Goal: Information Seeking & Learning: Find specific fact

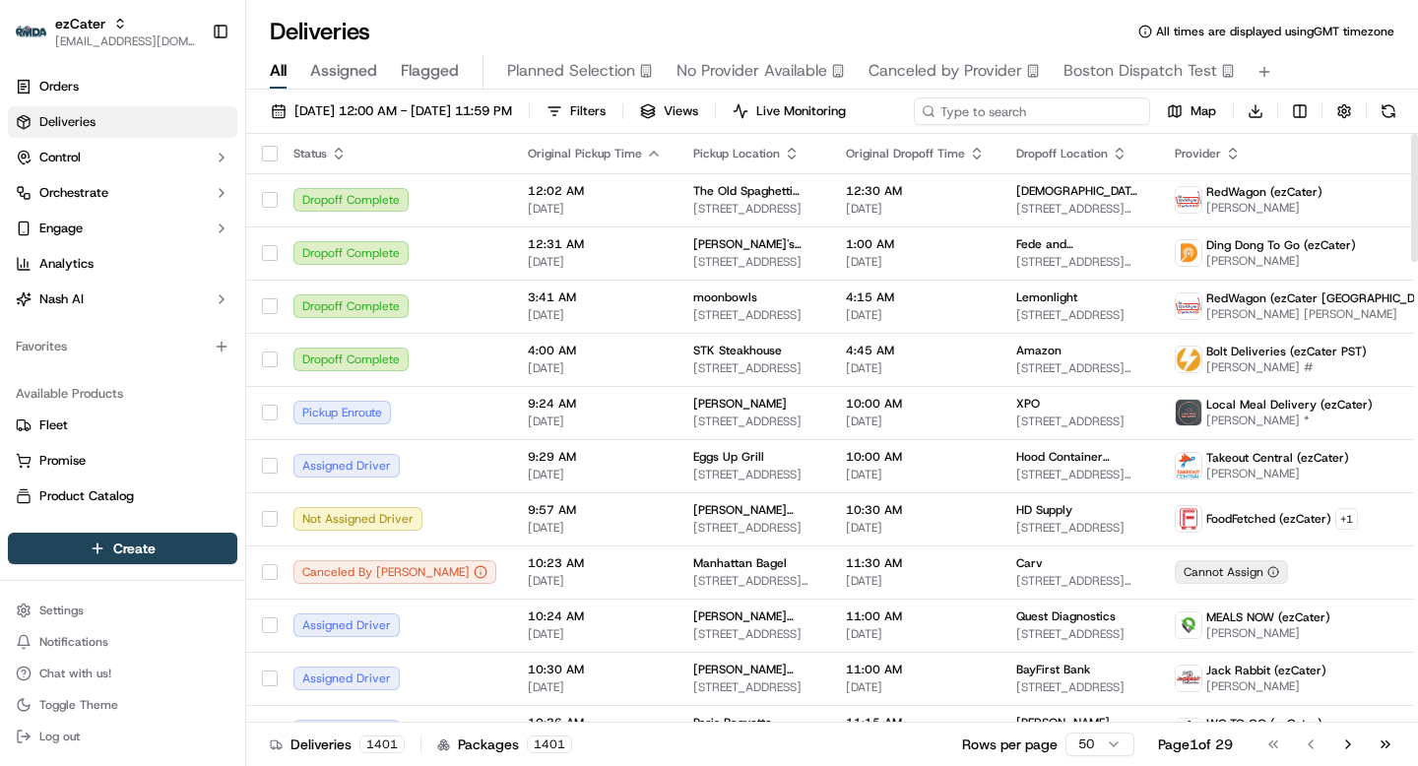
click at [1040, 116] on div "09/16/2025 12:00 AM - 09/16/2025 11:59 PM Filters Views Live Monitoring Map Dow…" at bounding box center [832, 115] width 1172 height 36
click at [110, 75] on link "Orders" at bounding box center [122, 87] width 229 height 32
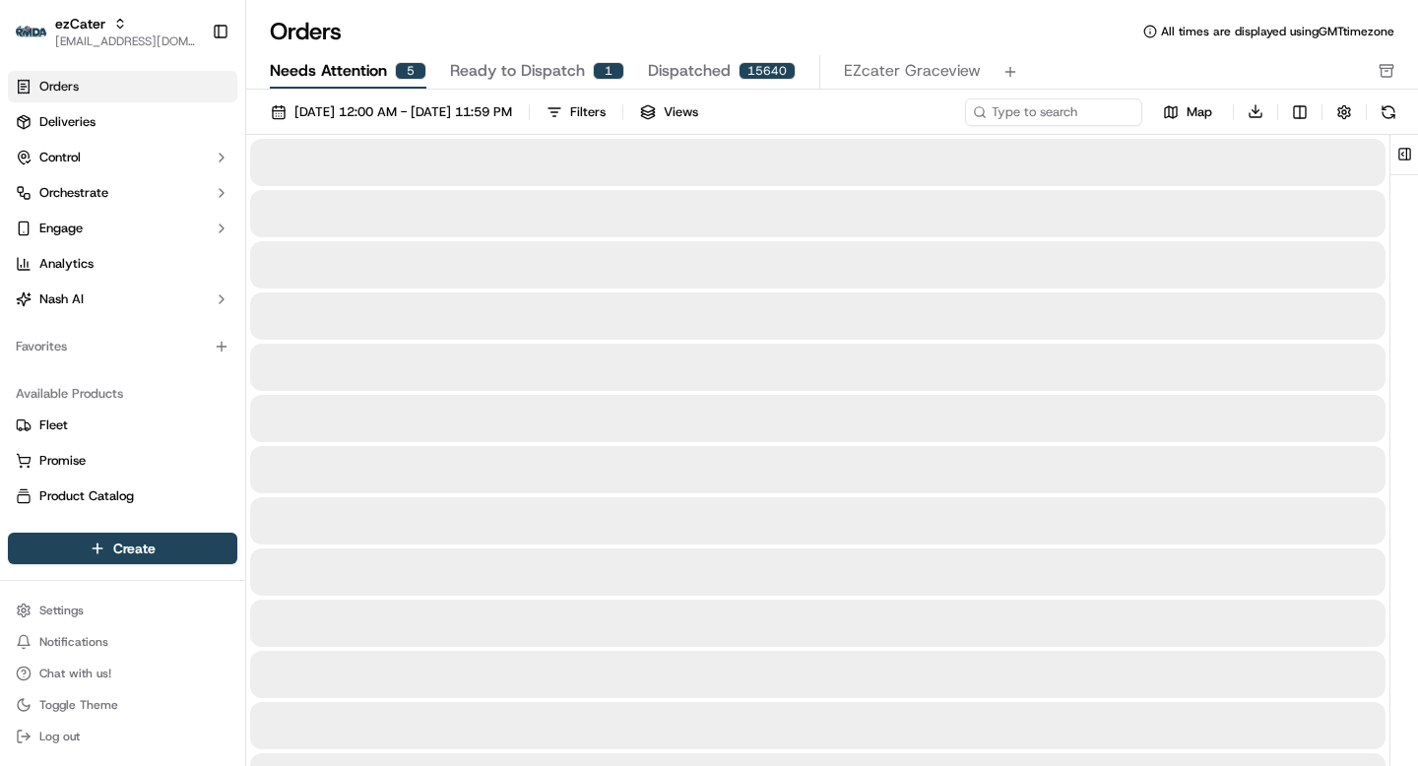
click at [356, 65] on span "Needs Attention" at bounding box center [328, 71] width 117 height 24
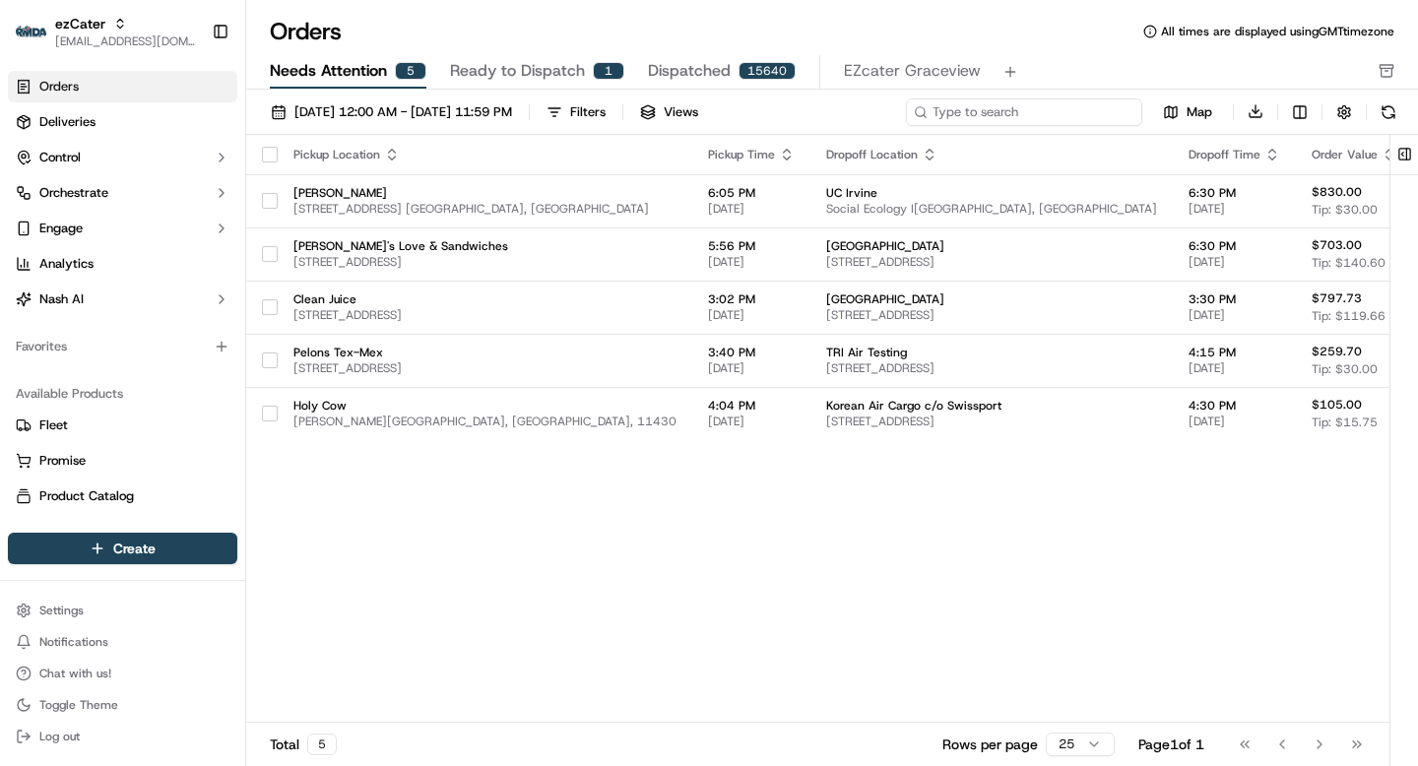
click at [1000, 110] on input at bounding box center [1024, 112] width 236 height 28
paste input "ord_cnyN2CLaNVRo46zkVgQ6LR"
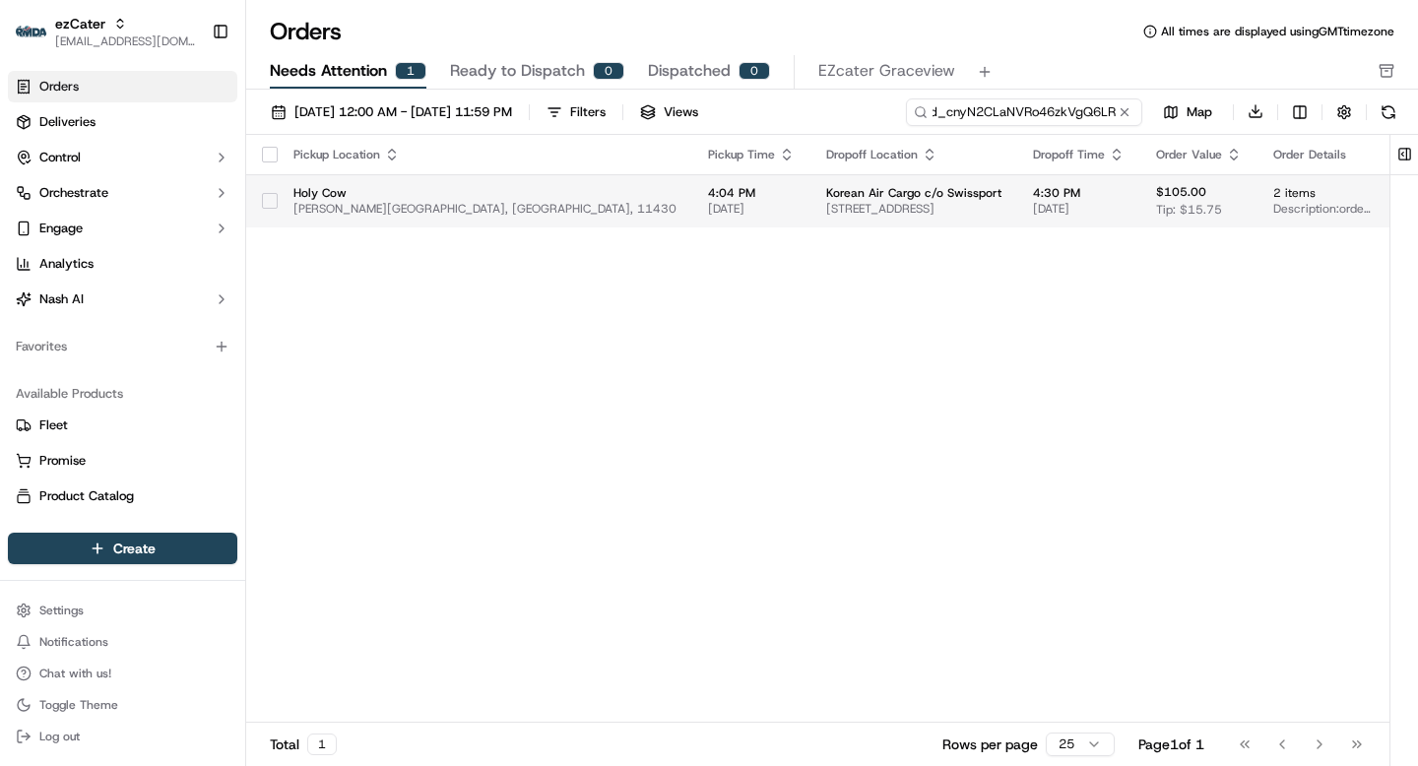
type input "ord_cnyN2CLaNVRo46zkVgQ6LR"
click at [908, 211] on span "9 N Service Rd suite 275 floor 2, Jamaica, NY 11430, USA" at bounding box center [913, 209] width 175 height 16
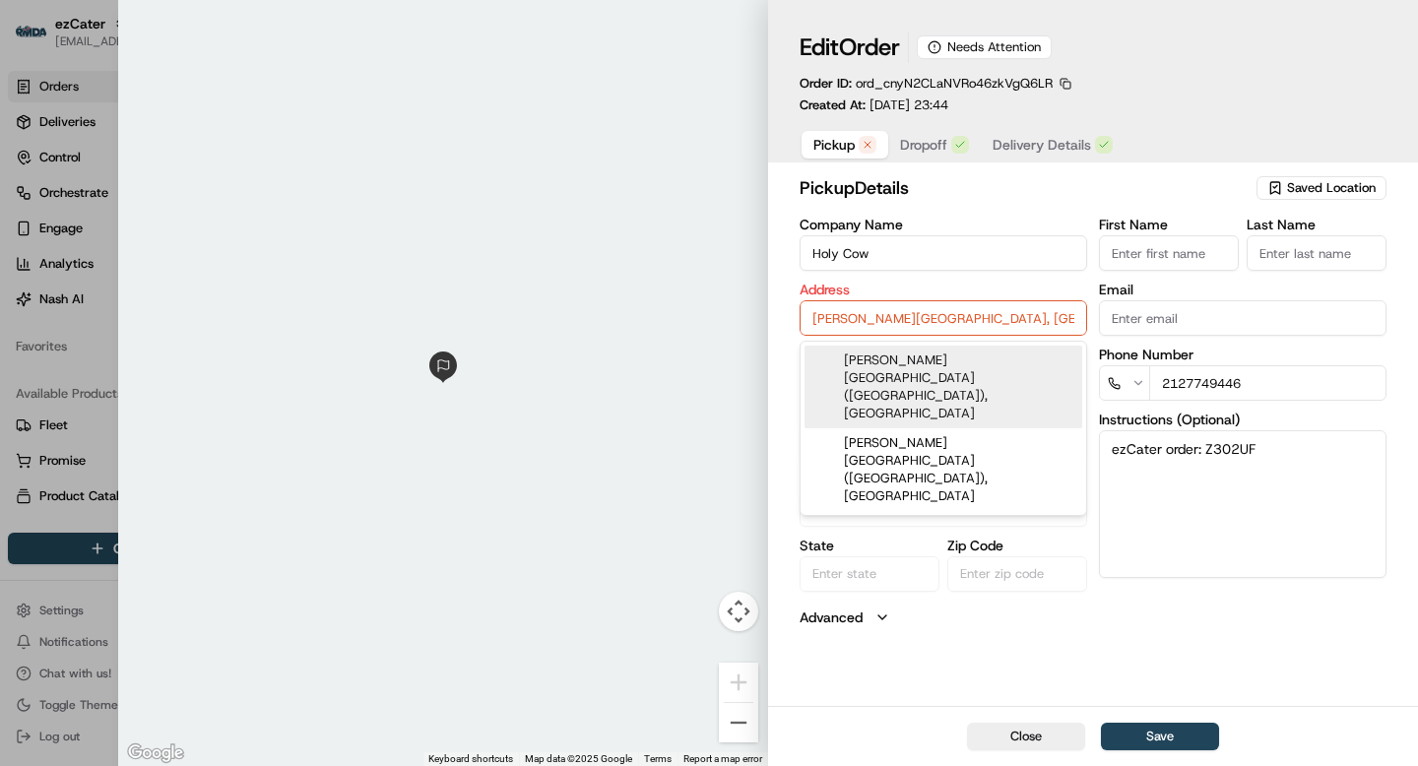
click at [975, 318] on input "John F. Kennedy International Airport, Terminal 7, Queens, NY, 11430" at bounding box center [944, 317] width 288 height 35
click at [975, 320] on input "John F. Kennedy International Airport, Terminal 7, Queens, NY, 11430" at bounding box center [944, 317] width 288 height 35
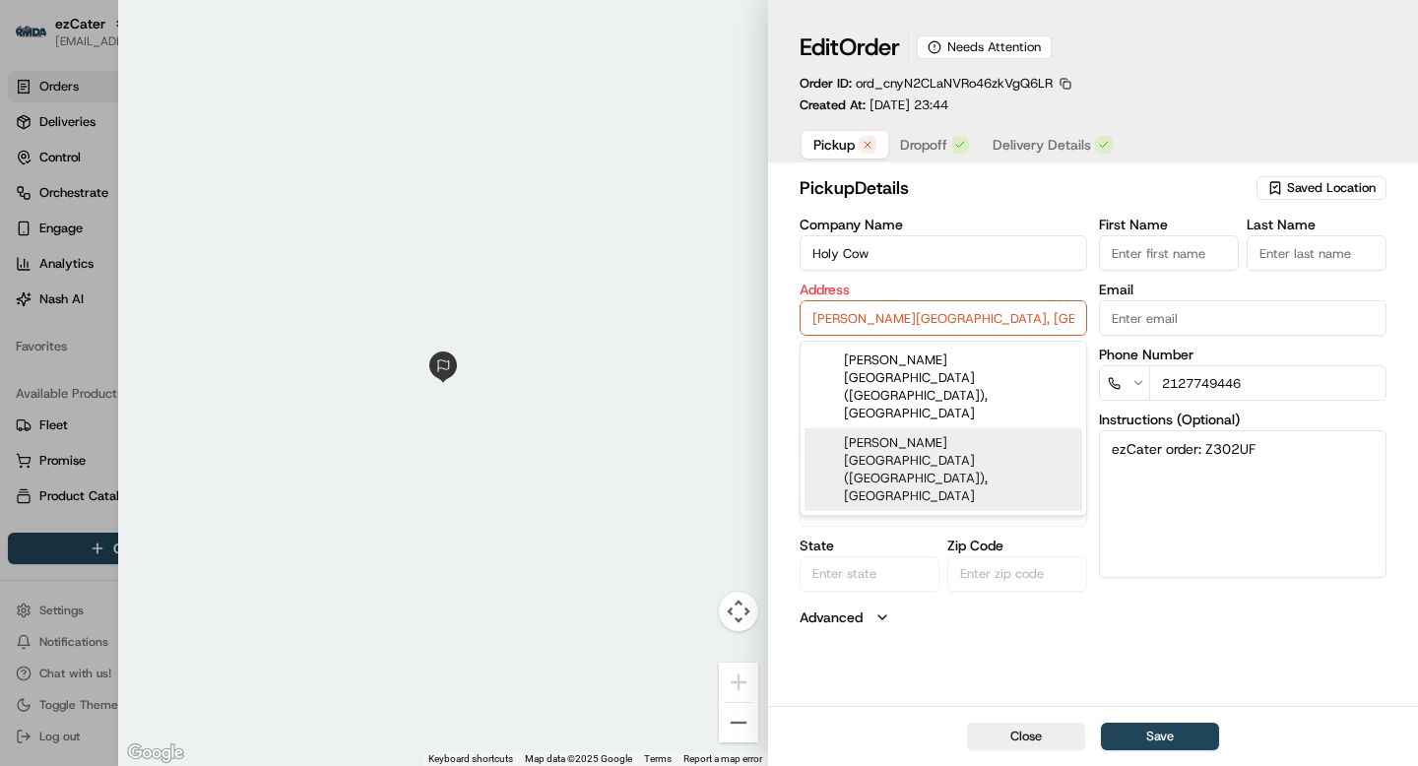
click at [1160, 493] on textarea "ezCater order: Z302UF" at bounding box center [1243, 504] width 288 height 148
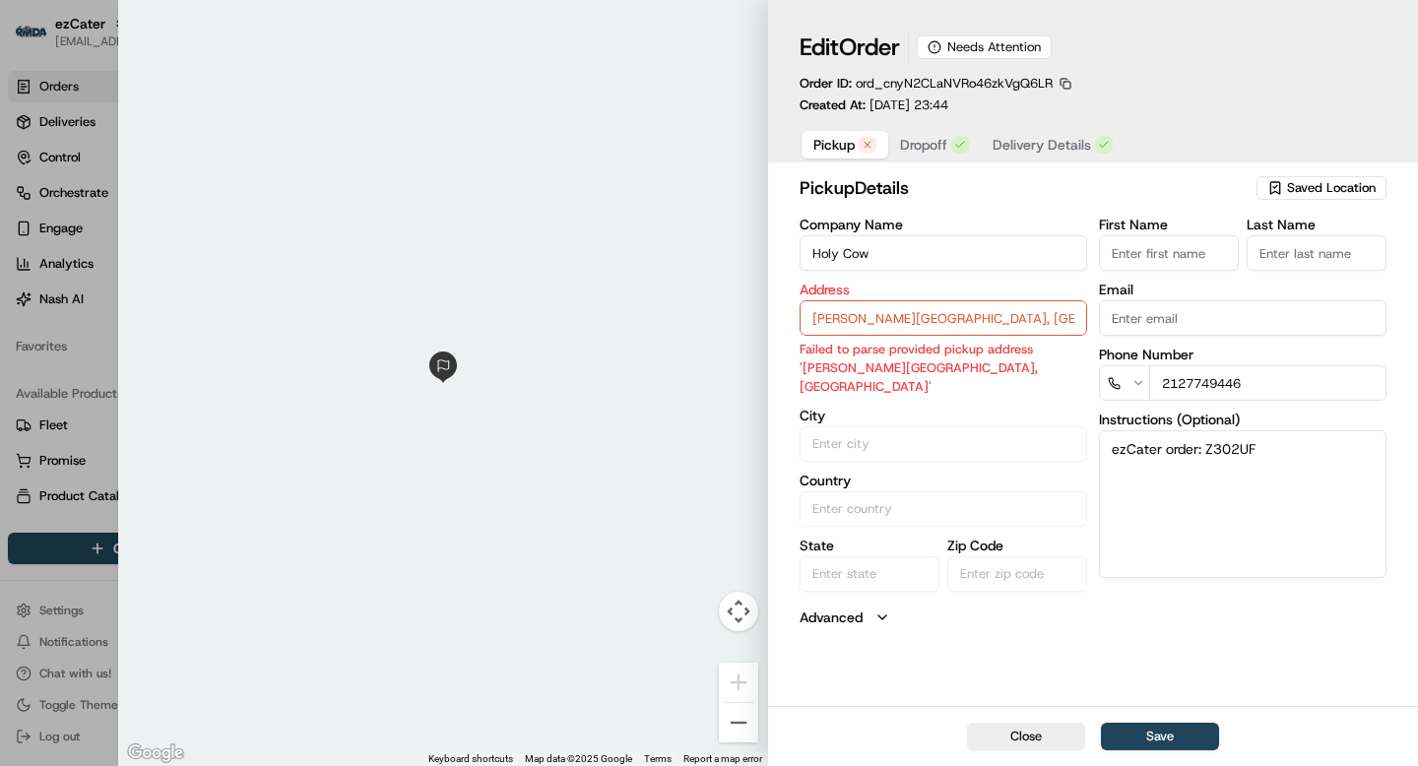
paste textarea "John F. Kennedy International Airport, Terminal 7, Queens, NY, 11430"
type textarea "ezCater order: Z302UF [PERSON_NAME][GEOGRAPHIC_DATA], [GEOGRAPHIC_DATA], 11430"
click at [903, 322] on input "John F. Kennedy International Airport, Terminal 7, Queens, NY, 11430" at bounding box center [944, 317] width 288 height 35
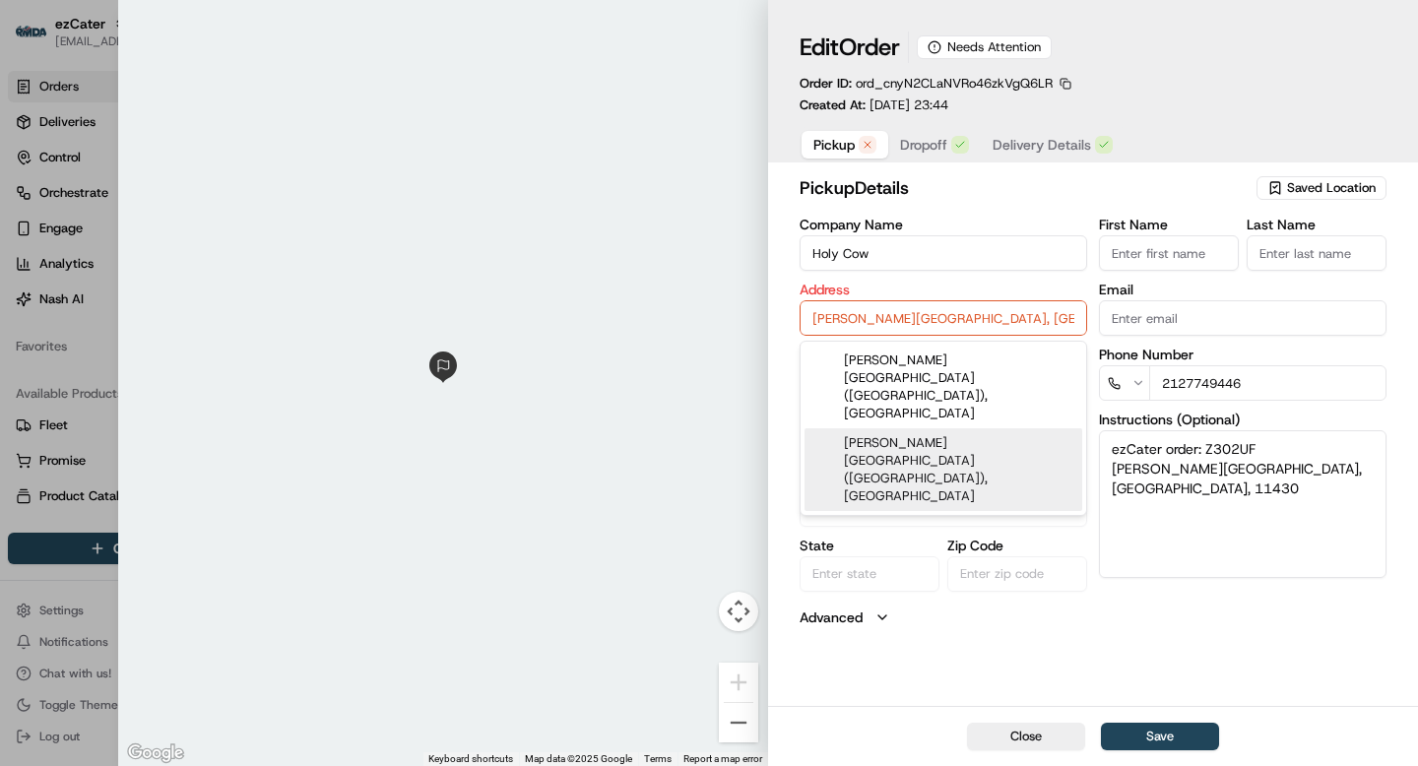
click at [903, 322] on input "John F. Kennedy International Airport, Terminal 7, Queens, NY, 11430" at bounding box center [944, 317] width 288 height 35
click at [1135, 627] on div "pickup Details Saved Location Company Name Holy Cow Address John F. Kennedy Int…" at bounding box center [1093, 438] width 650 height 536
click at [954, 322] on input "John F. Kennedy International Airport, Terminal 7, Queens, NY, 11430" at bounding box center [944, 317] width 288 height 35
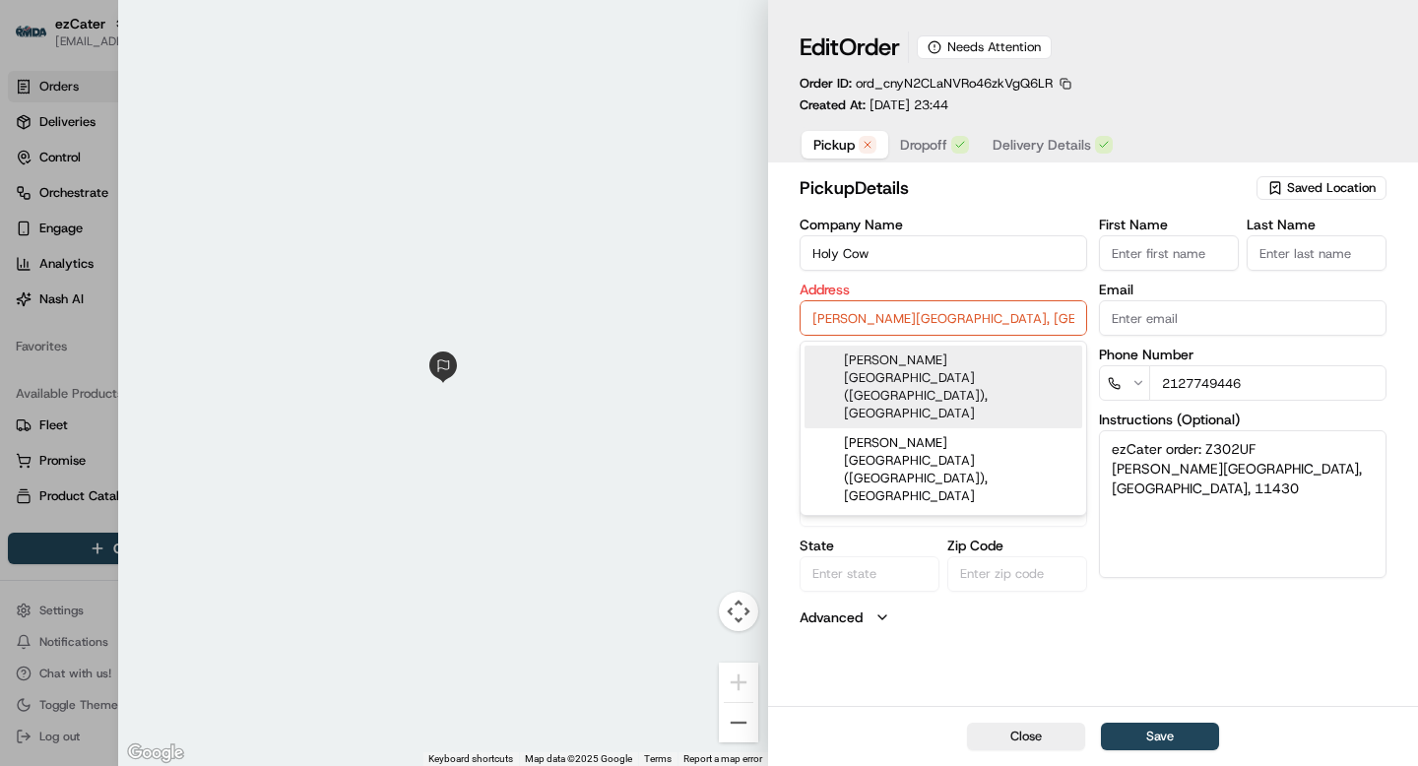
click at [946, 367] on div "John F. Kennedy International Airport (JFK), Terminal 7, Jamaica, NY 11430" at bounding box center [944, 387] width 278 height 83
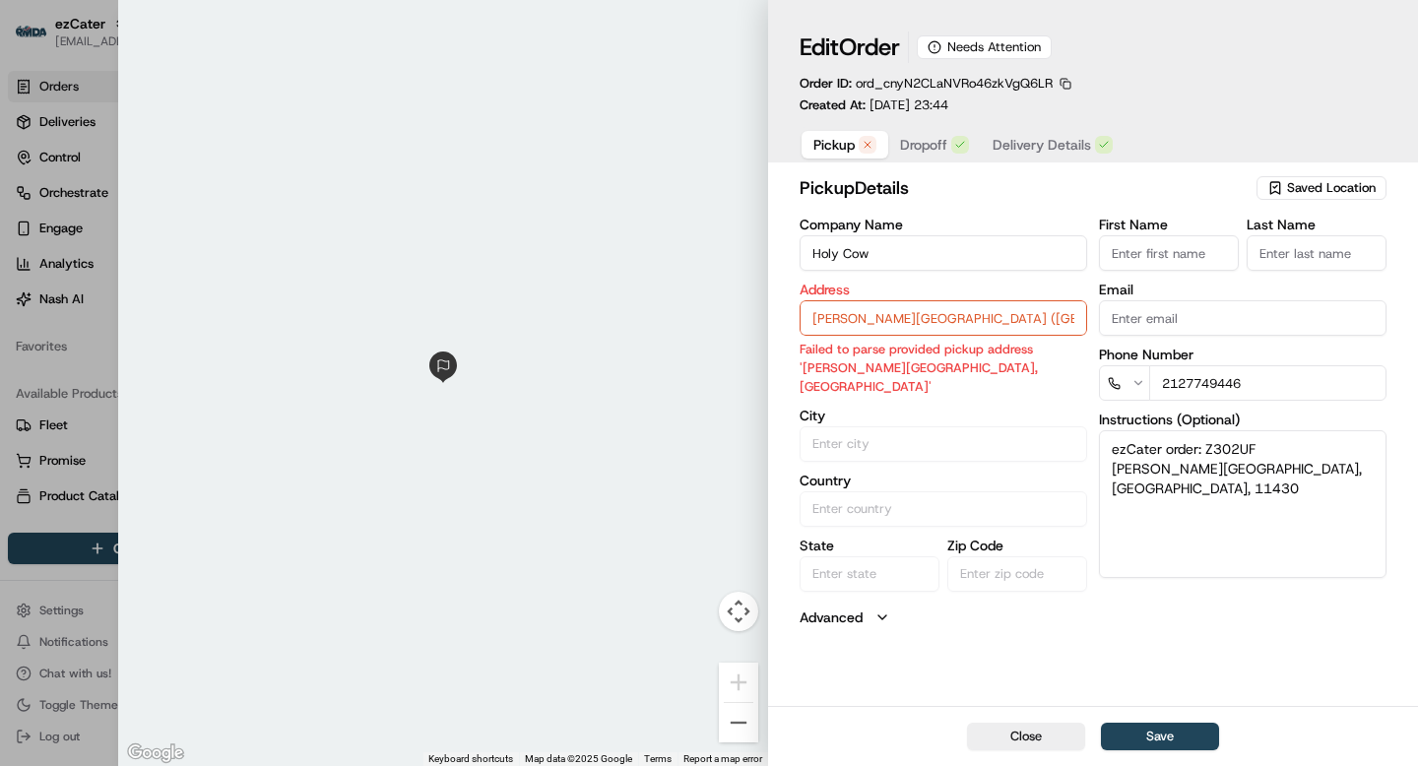
type input "[GEOGRAPHIC_DATA], [GEOGRAPHIC_DATA]"
type input "Queens"
type input "United States"
type input "NY"
type input "11430"
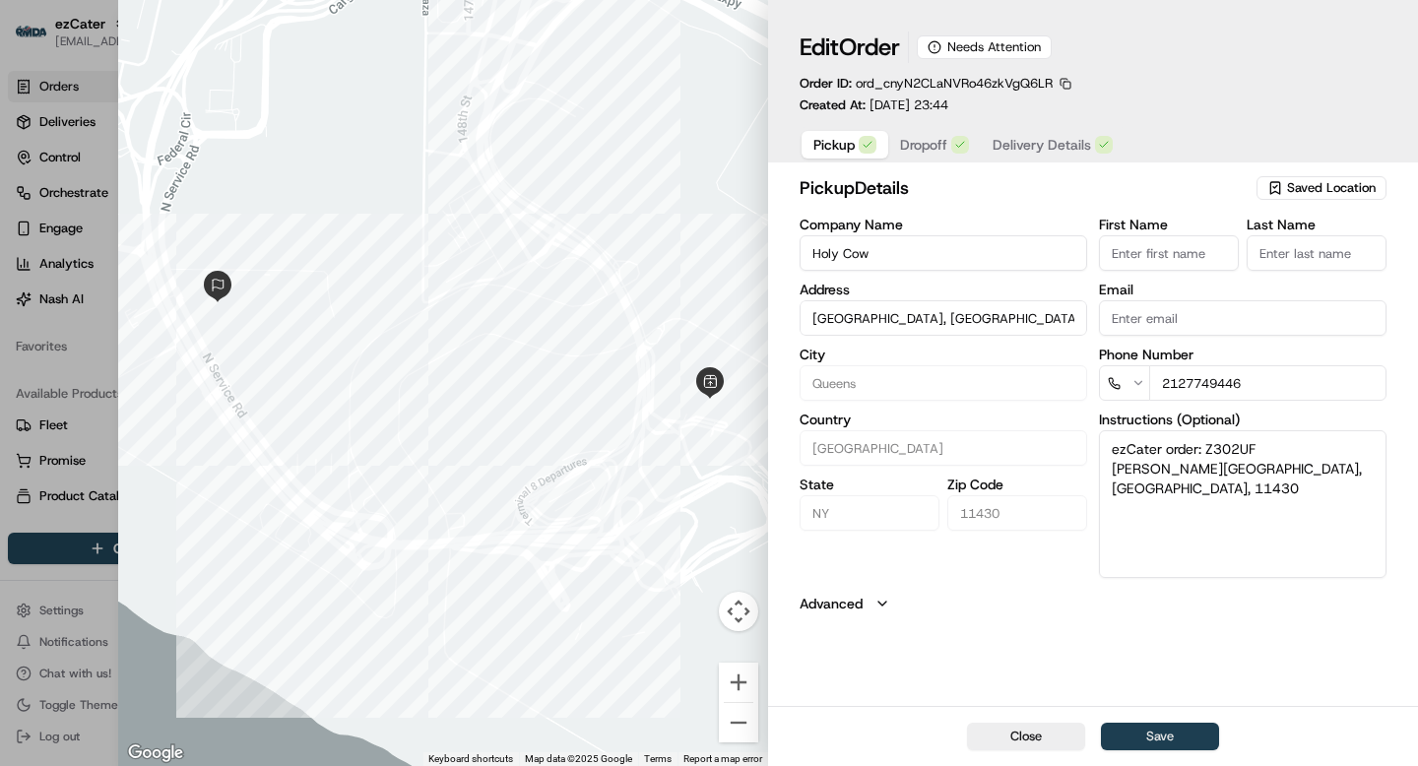
click at [1158, 744] on button "Save" at bounding box center [1160, 737] width 118 height 28
click at [1158, 744] on div "Close Save" at bounding box center [1093, 736] width 650 height 60
type input "+1"
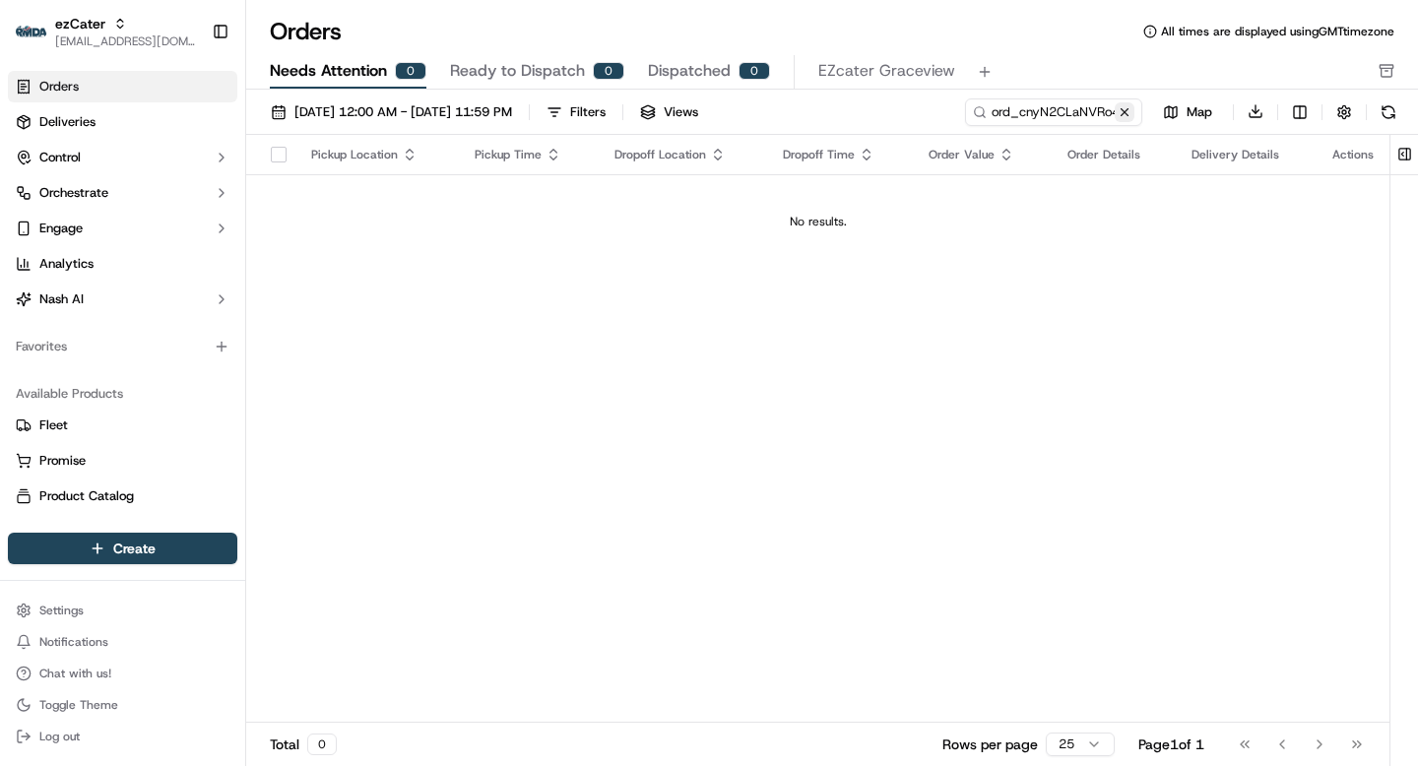
click at [1123, 114] on button at bounding box center [1125, 112] width 20 height 20
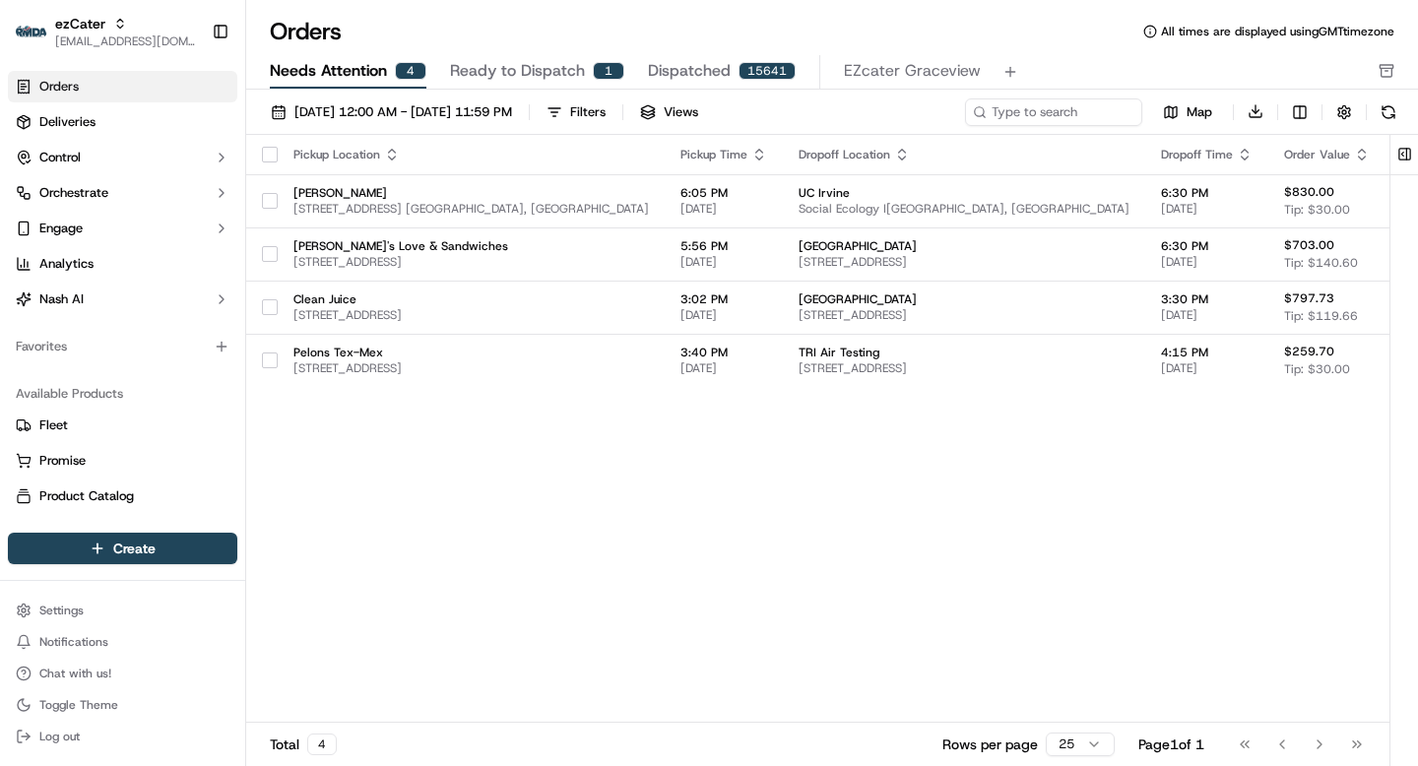
click at [358, 66] on span "Needs Attention" at bounding box center [328, 71] width 117 height 24
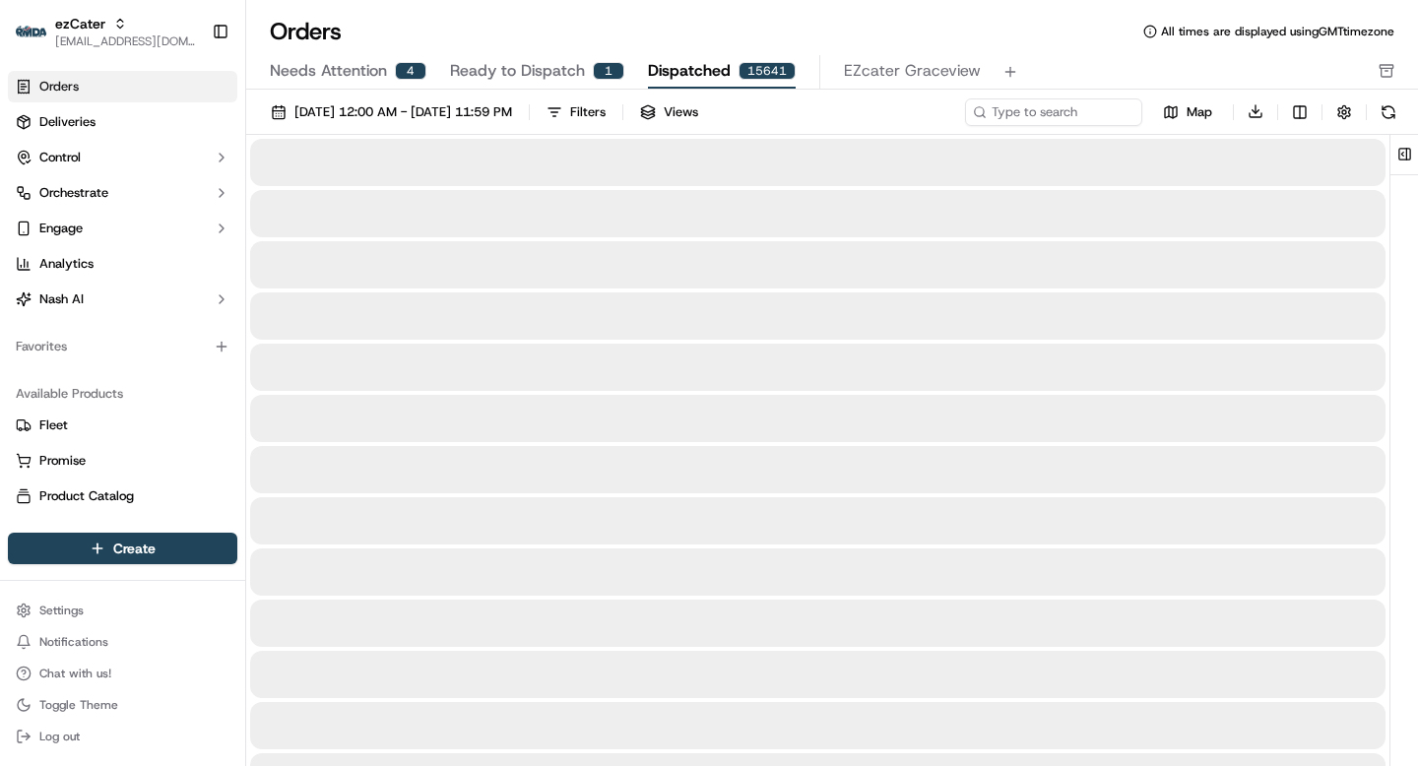
click at [714, 71] on span "Dispatched" at bounding box center [689, 71] width 83 height 24
click at [1037, 115] on input at bounding box center [1024, 112] width 236 height 28
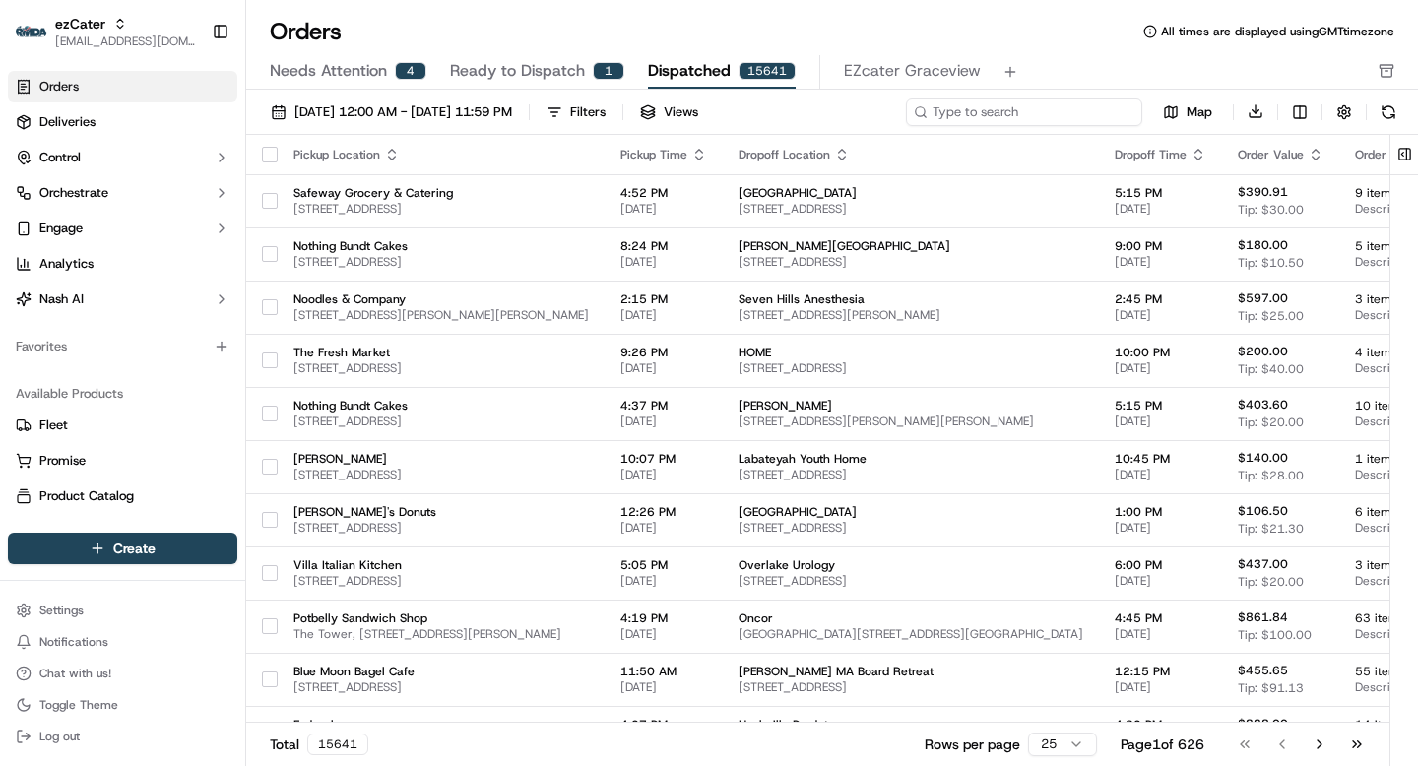
click at [968, 116] on input at bounding box center [1024, 112] width 236 height 28
paste input "ord_cnyN2CLaNVRo46zkVgQ6LR"
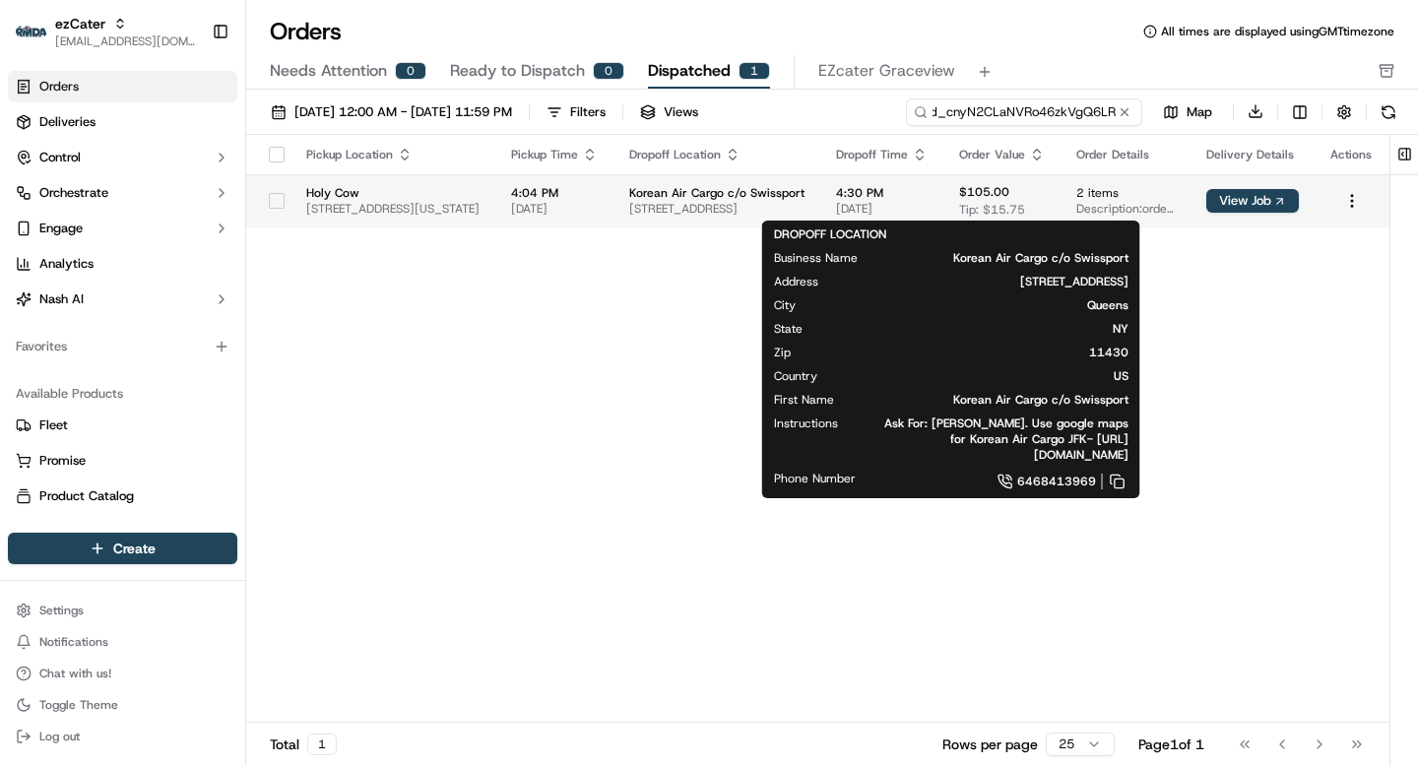
type input "ord_cnyN2CLaNVRo46zkVgQ6LR"
click at [805, 201] on span "9 N Service Rd suite 275 floor 2, Jamaica, NY 11430, USA" at bounding box center [716, 209] width 175 height 16
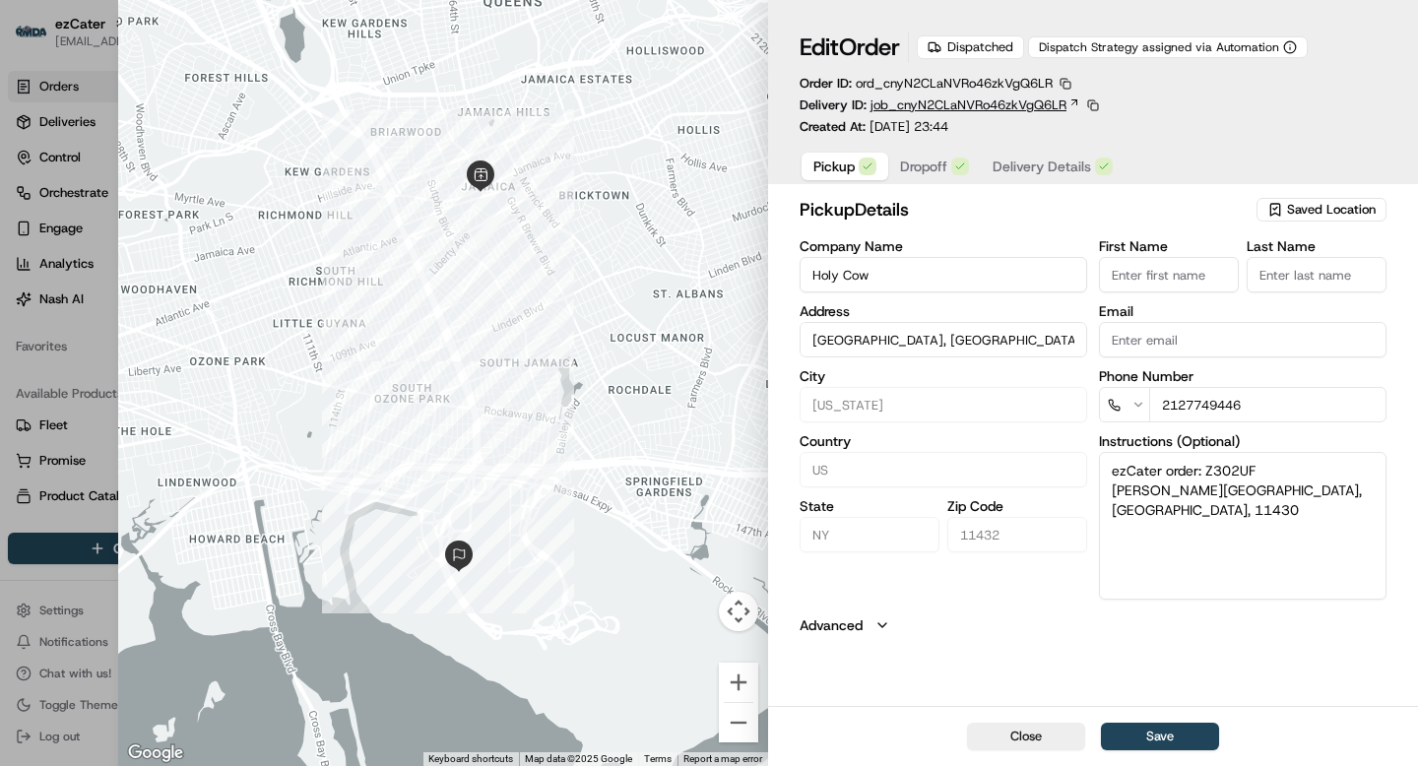
click at [1071, 101] on icon at bounding box center [1075, 103] width 12 height 12
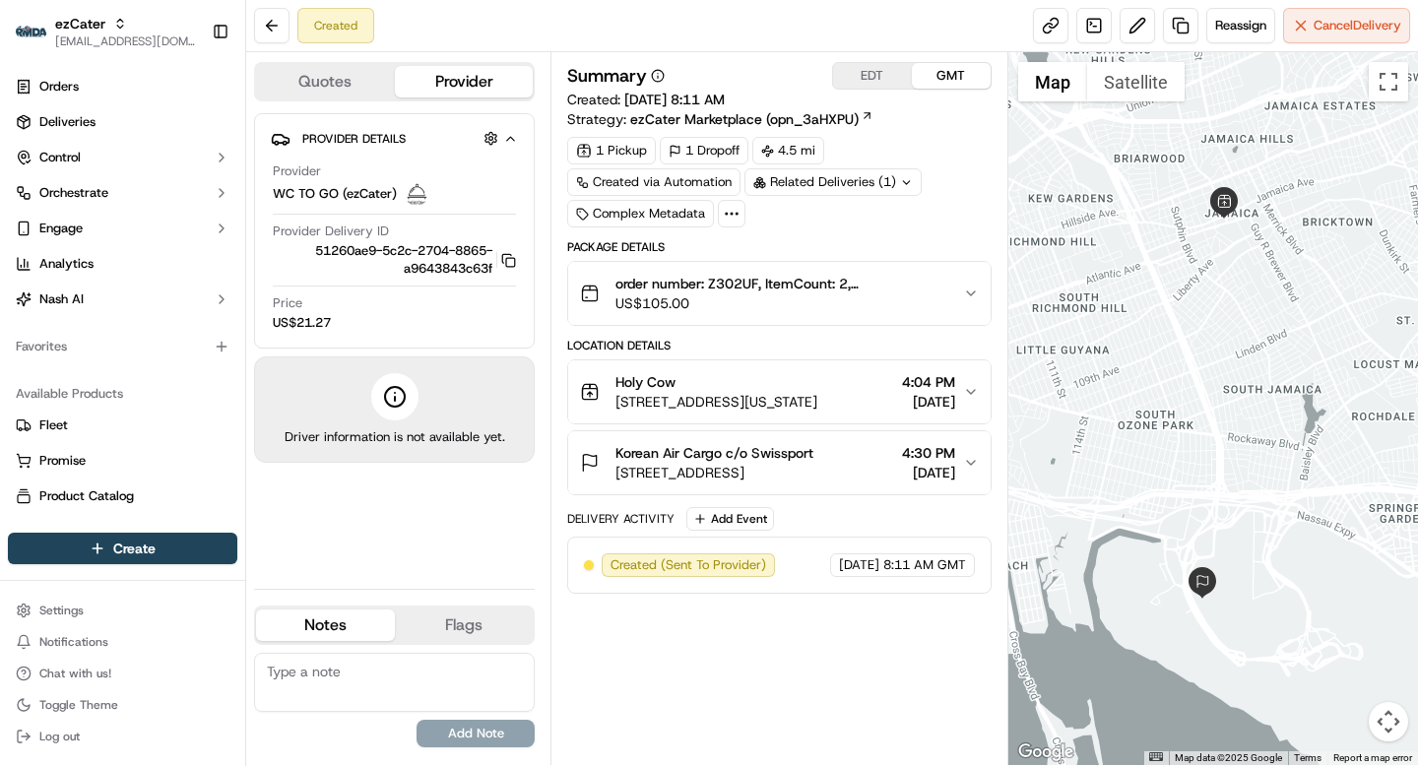
click at [963, 378] on button "Holy Cow 7 Jamaica Center Plz, New York, NY 11432-3830, United States 4:04 PM 0…" at bounding box center [779, 391] width 422 height 63
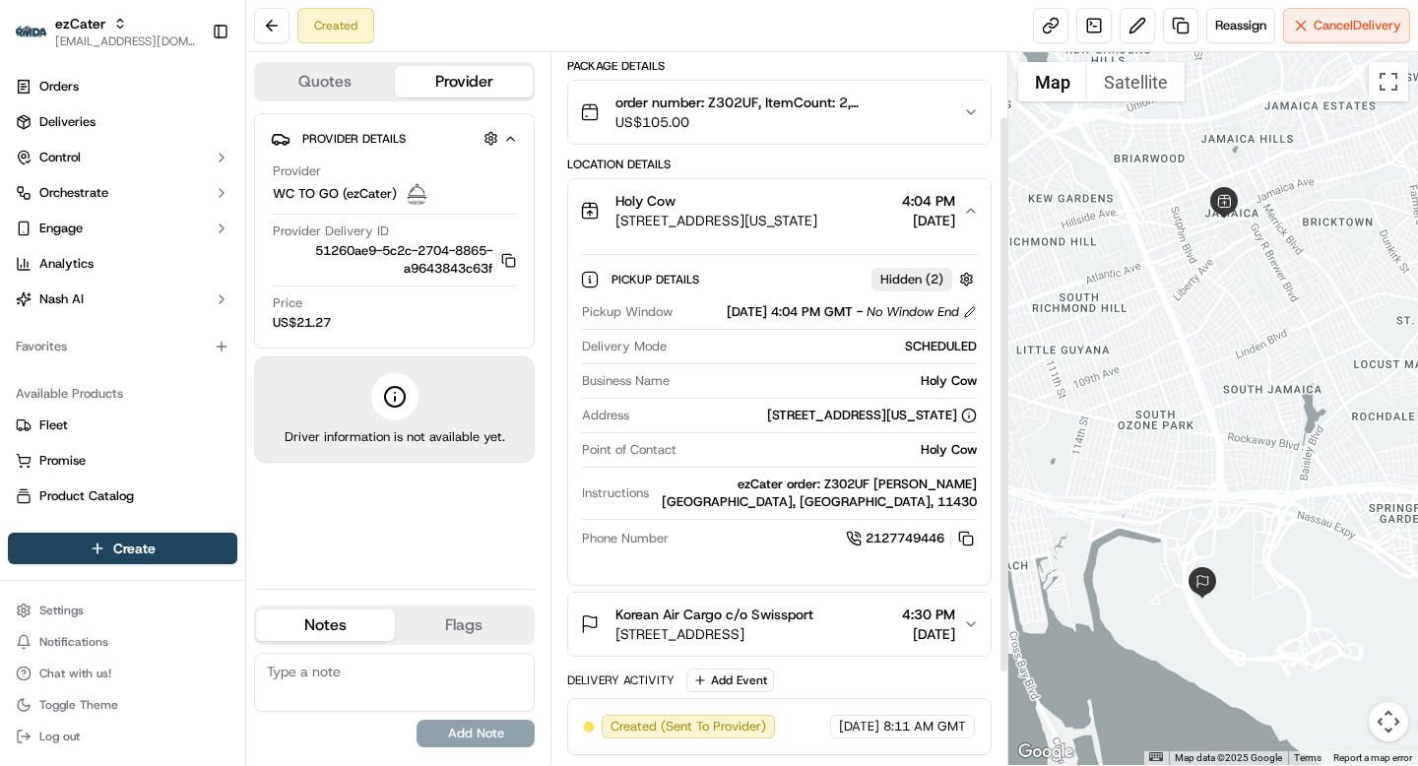
scroll to position [199, 0]
click at [969, 616] on icon "button" at bounding box center [971, 624] width 16 height 16
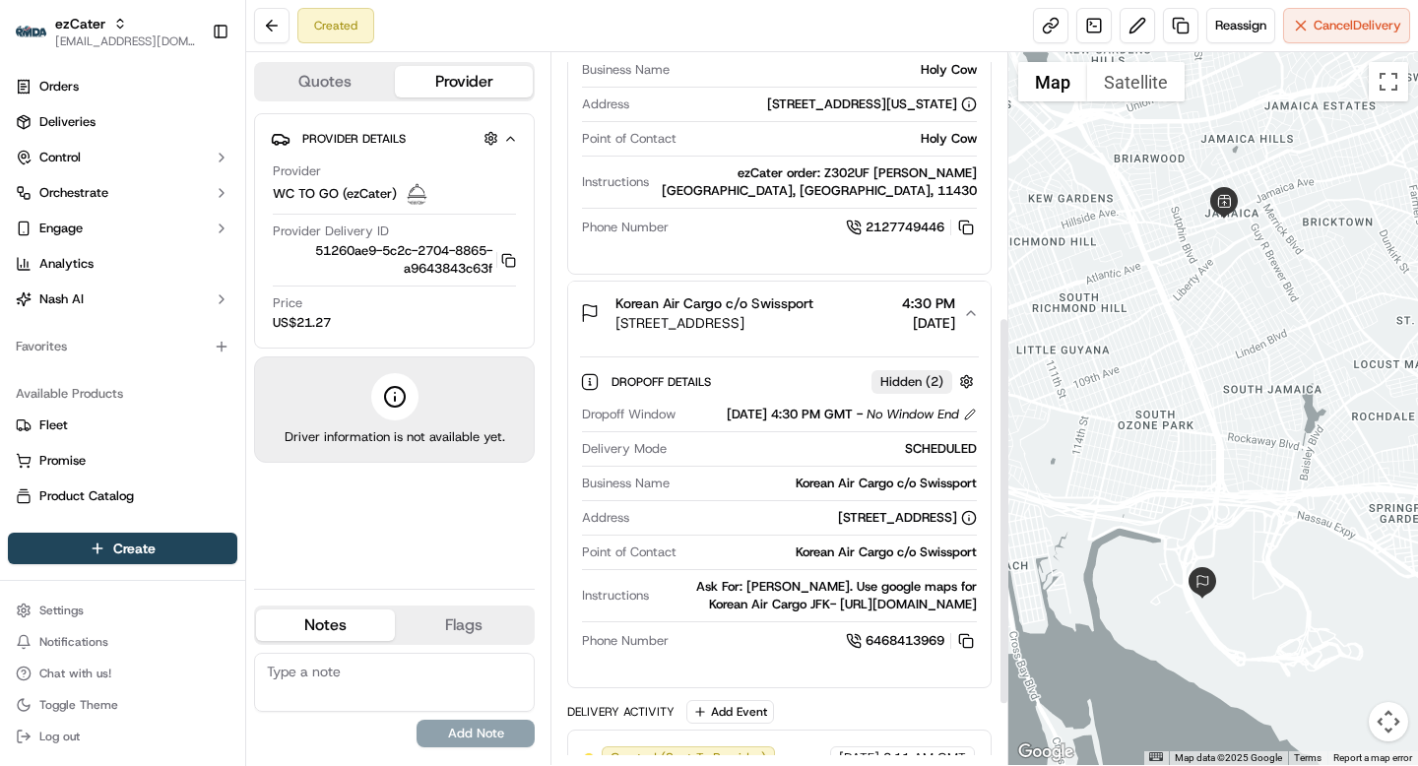
scroll to position [498, 0]
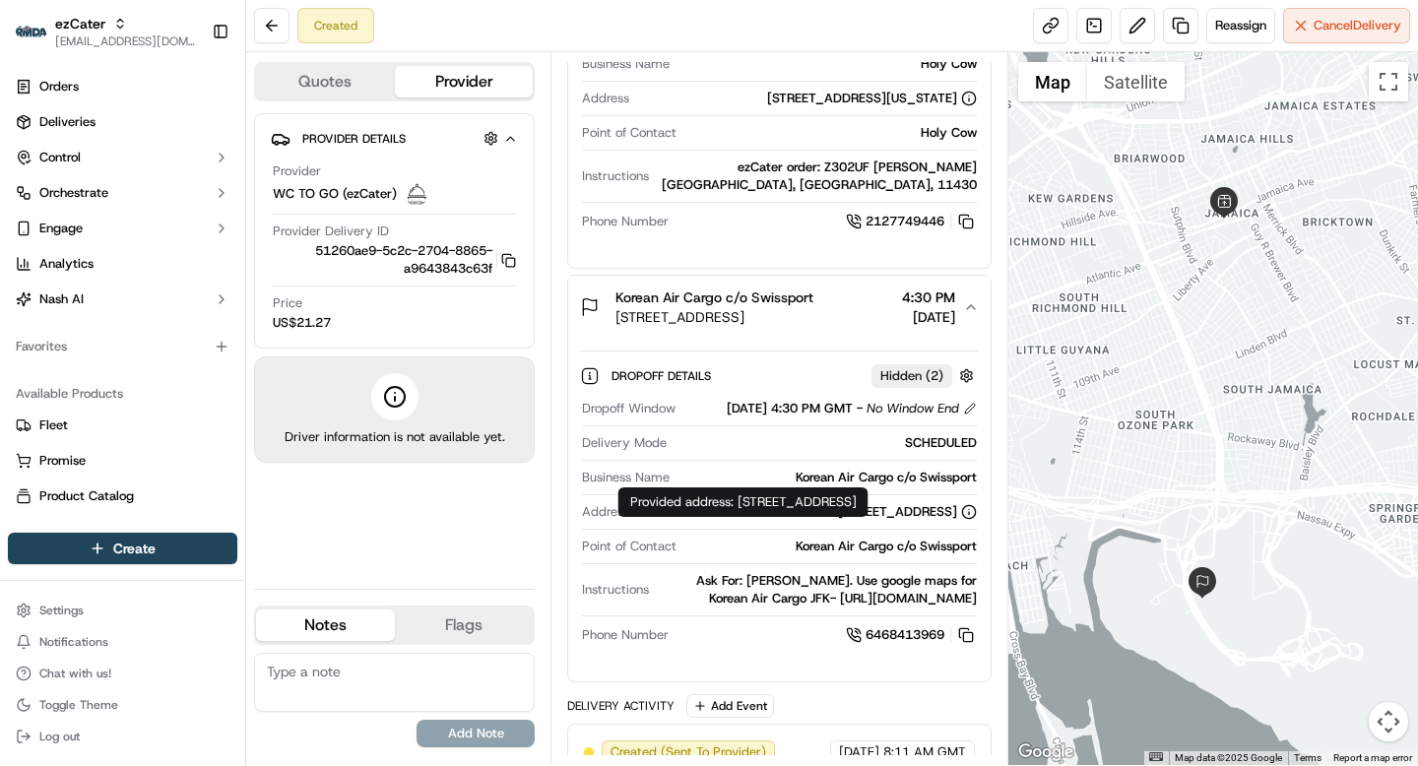
drag, startPoint x: 740, startPoint y: 502, endPoint x: 768, endPoint y: 524, distance: 35.8
click at [768, 517] on div "Provided address: 9 N Service Rd, suite 275 floor 2, Queens, NY, 11430 Provided…" at bounding box center [743, 502] width 250 height 30
copy div "9 N Service Rd, suite 275 floor 2, Queens, NY, 11430"
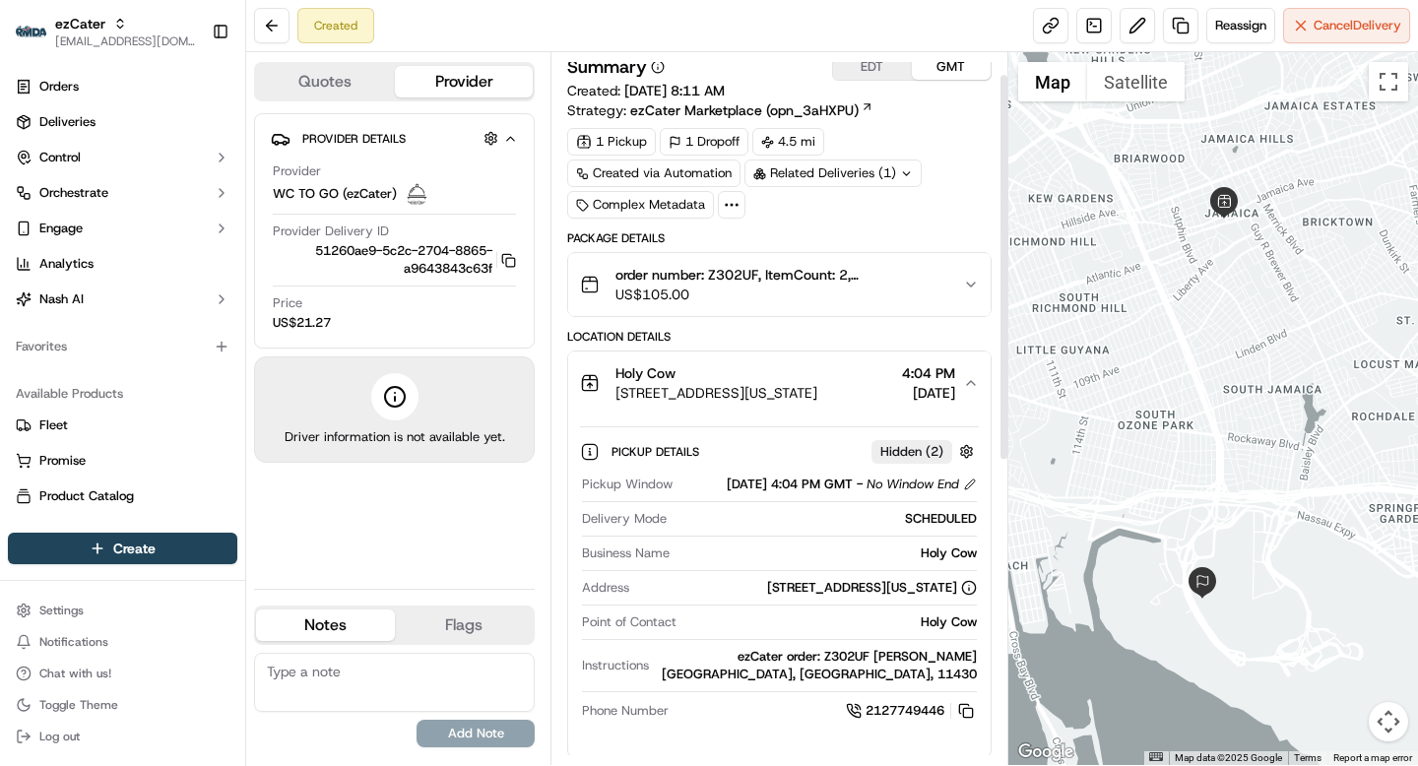
scroll to position [0, 0]
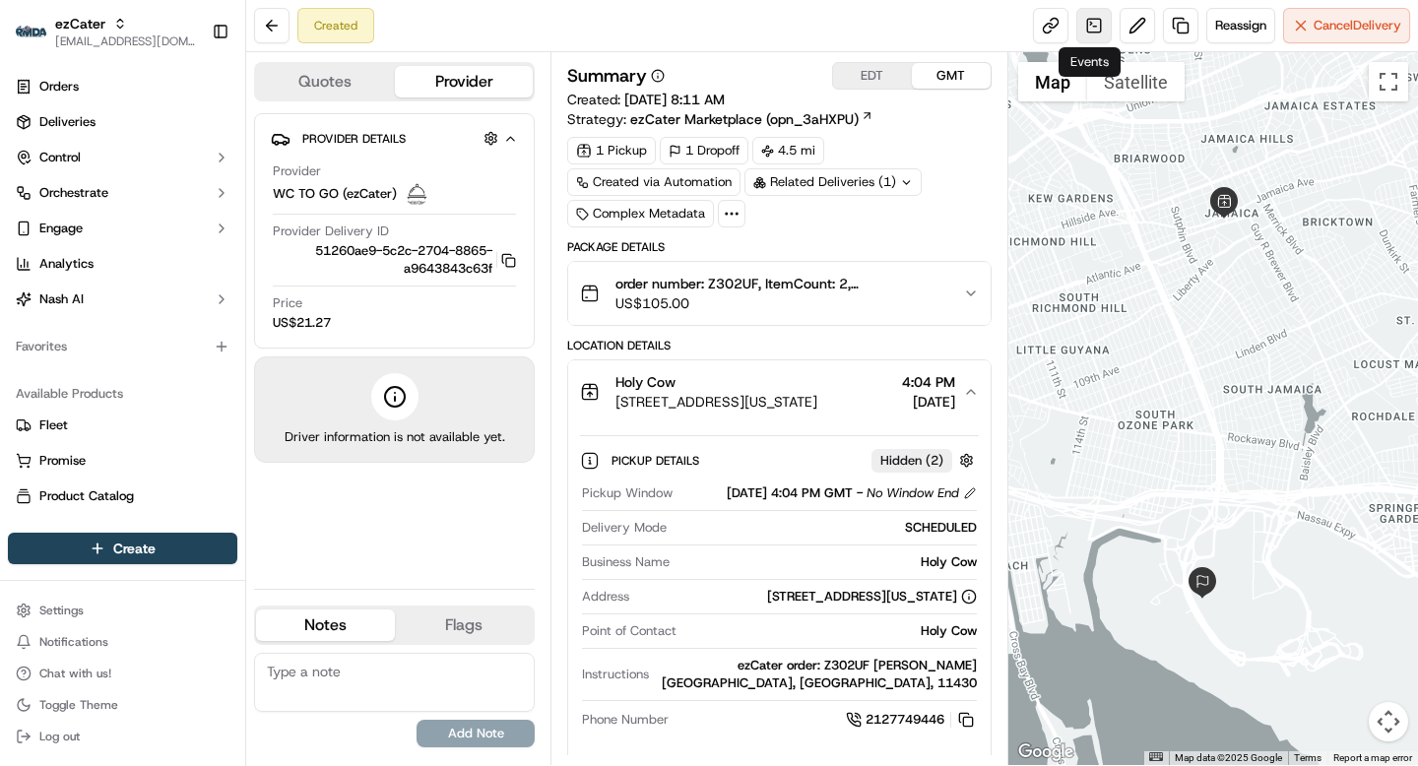
click at [1093, 25] on link at bounding box center [1093, 25] width 35 height 35
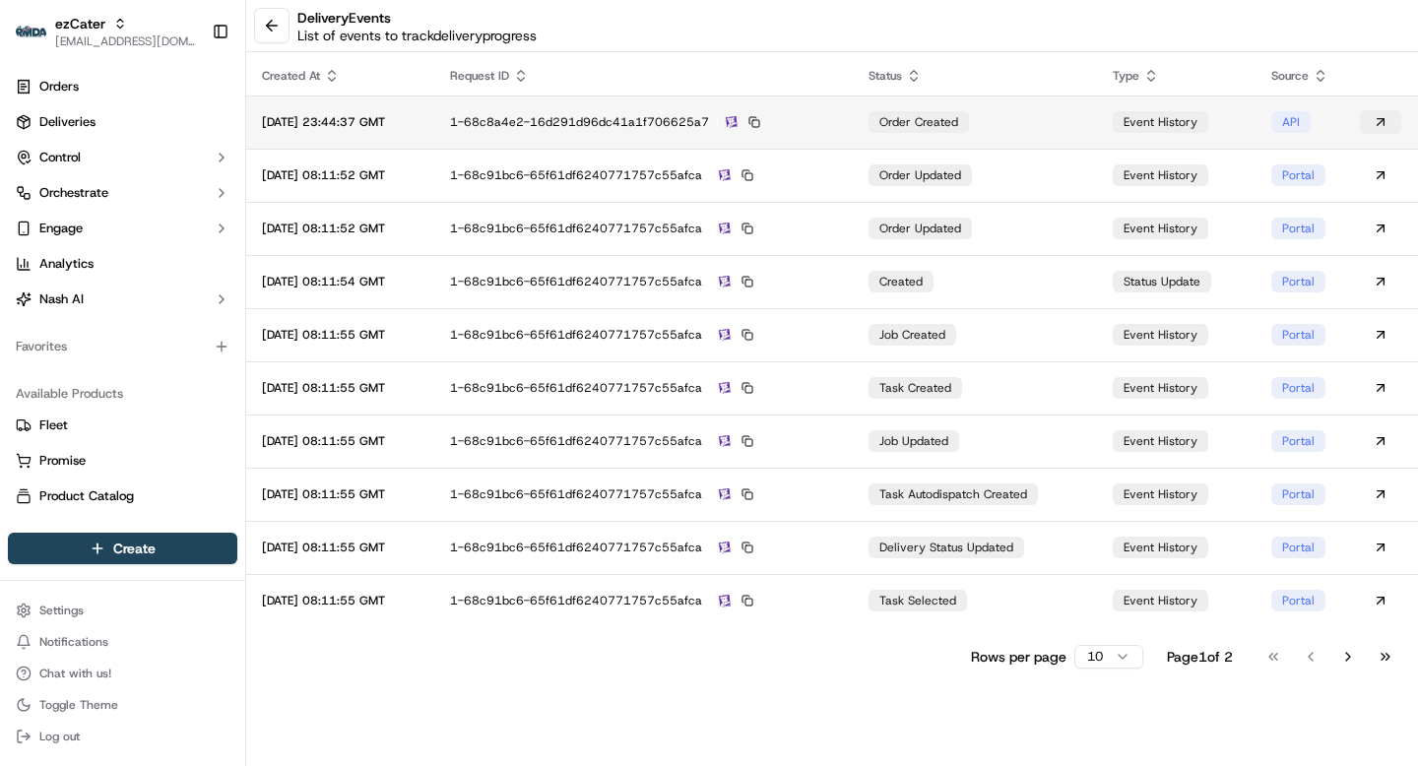
click at [1383, 119] on button at bounding box center [1380, 122] width 41 height 24
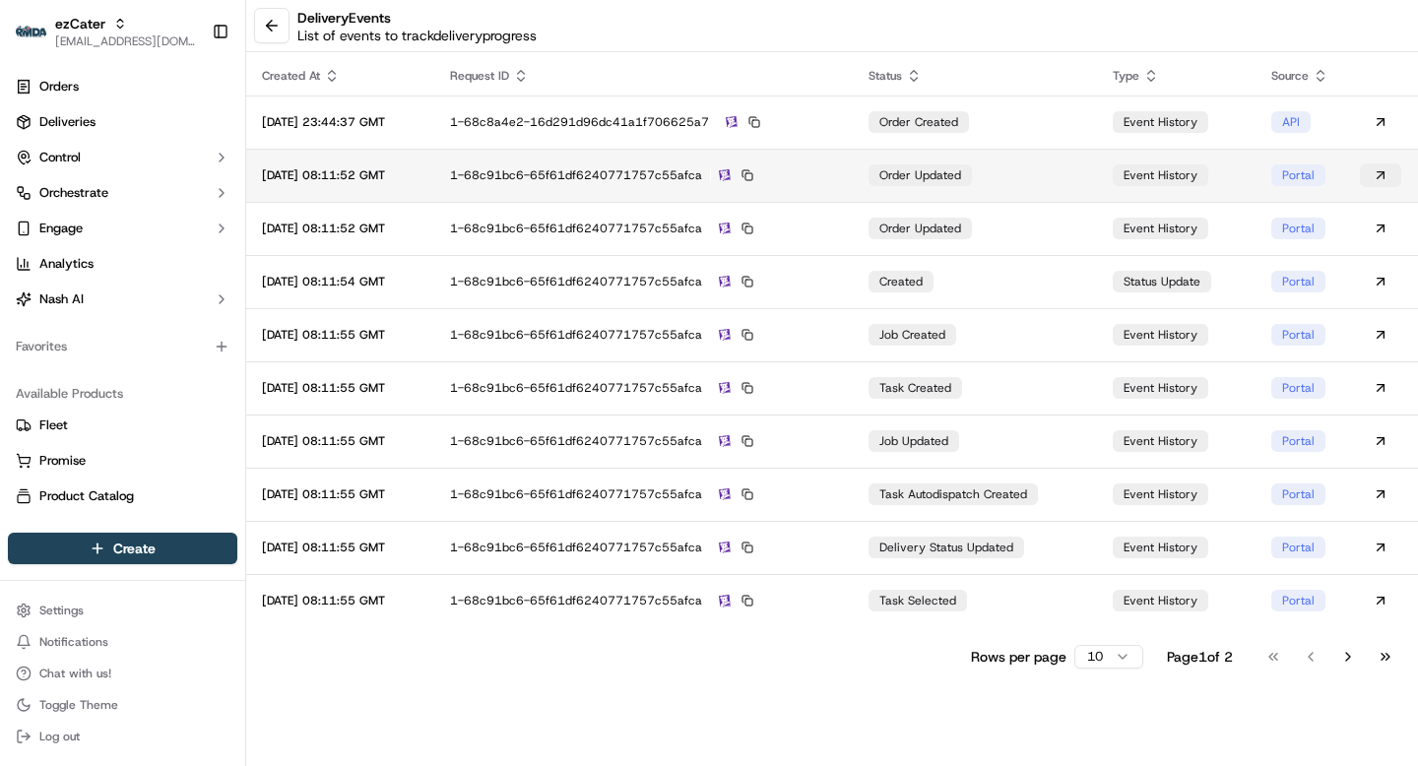
click at [1379, 171] on button at bounding box center [1380, 175] width 41 height 24
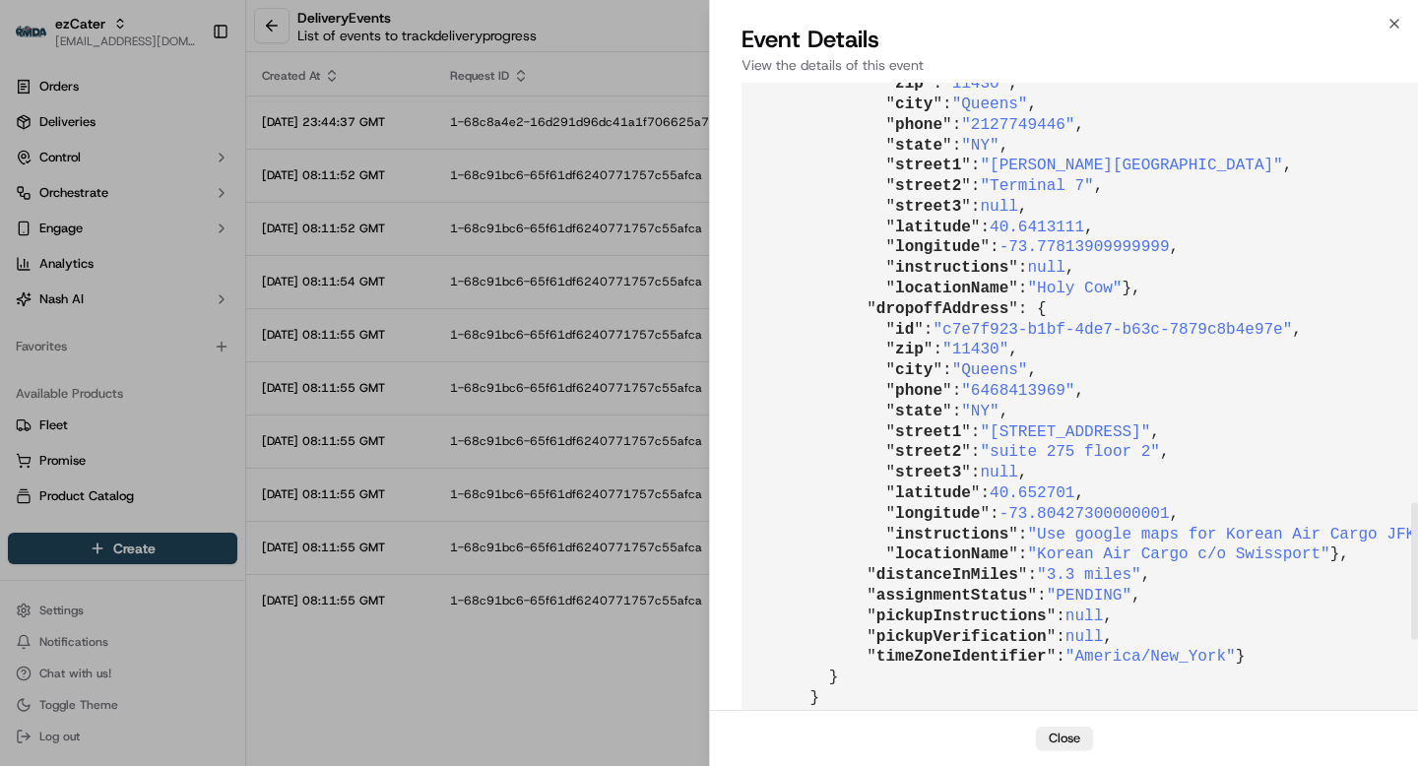
scroll to position [1928, 0]
drag, startPoint x: 1047, startPoint y: 453, endPoint x: 1124, endPoint y: 456, distance: 76.9
click at [1122, 298] on span ""Holy Cow"" at bounding box center [1074, 290] width 95 height 18
copy span "Holy Cow"
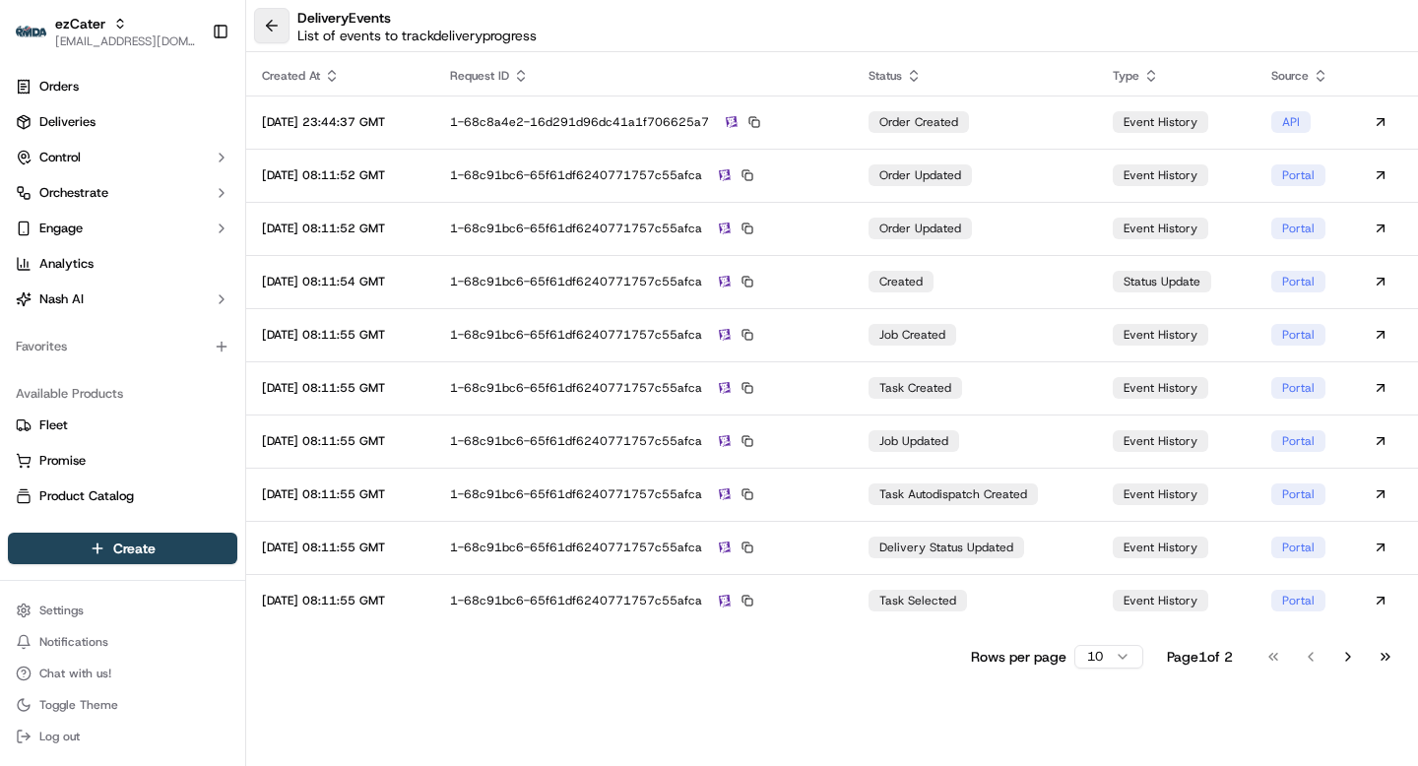
click at [263, 19] on button at bounding box center [271, 25] width 35 height 35
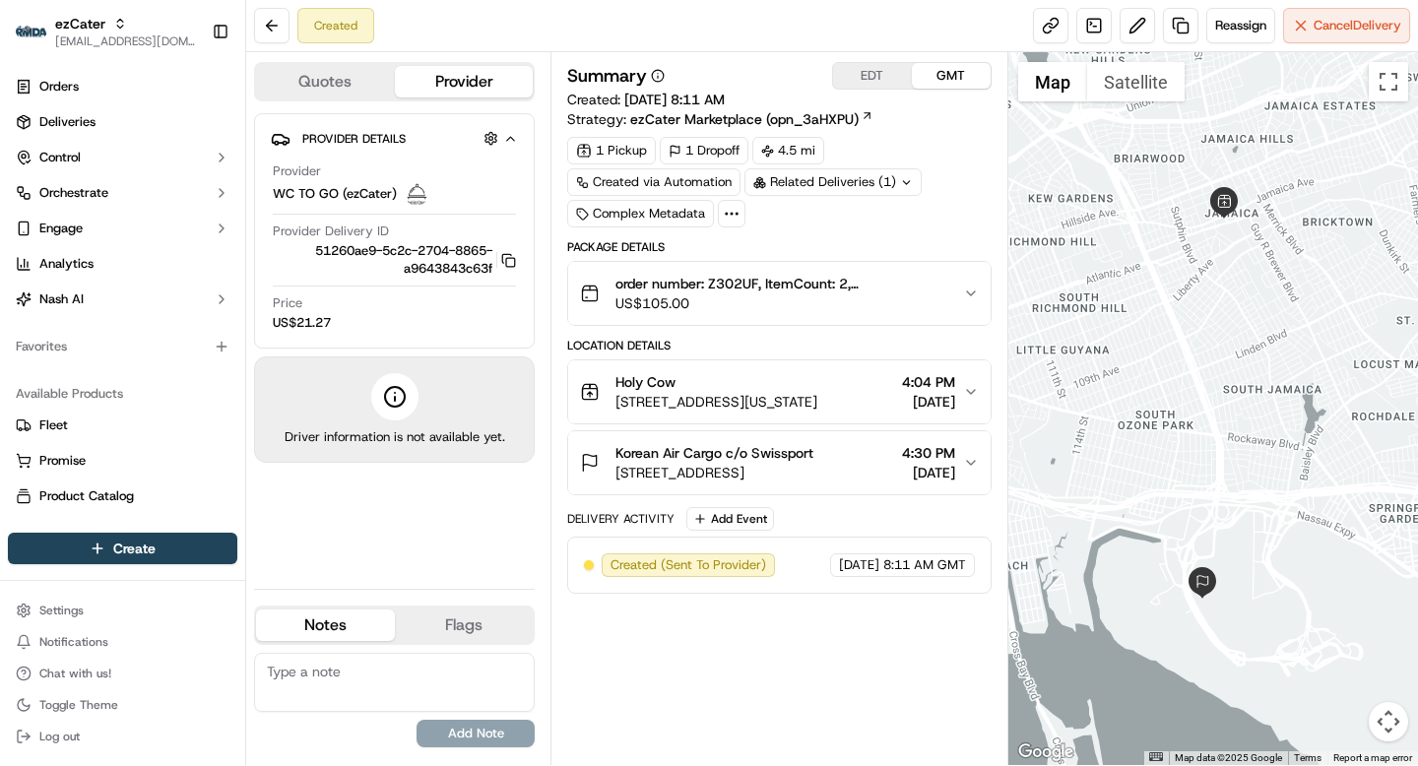
click at [805, 444] on span "Korean Air Cargo c/o Swissport" at bounding box center [715, 453] width 198 height 20
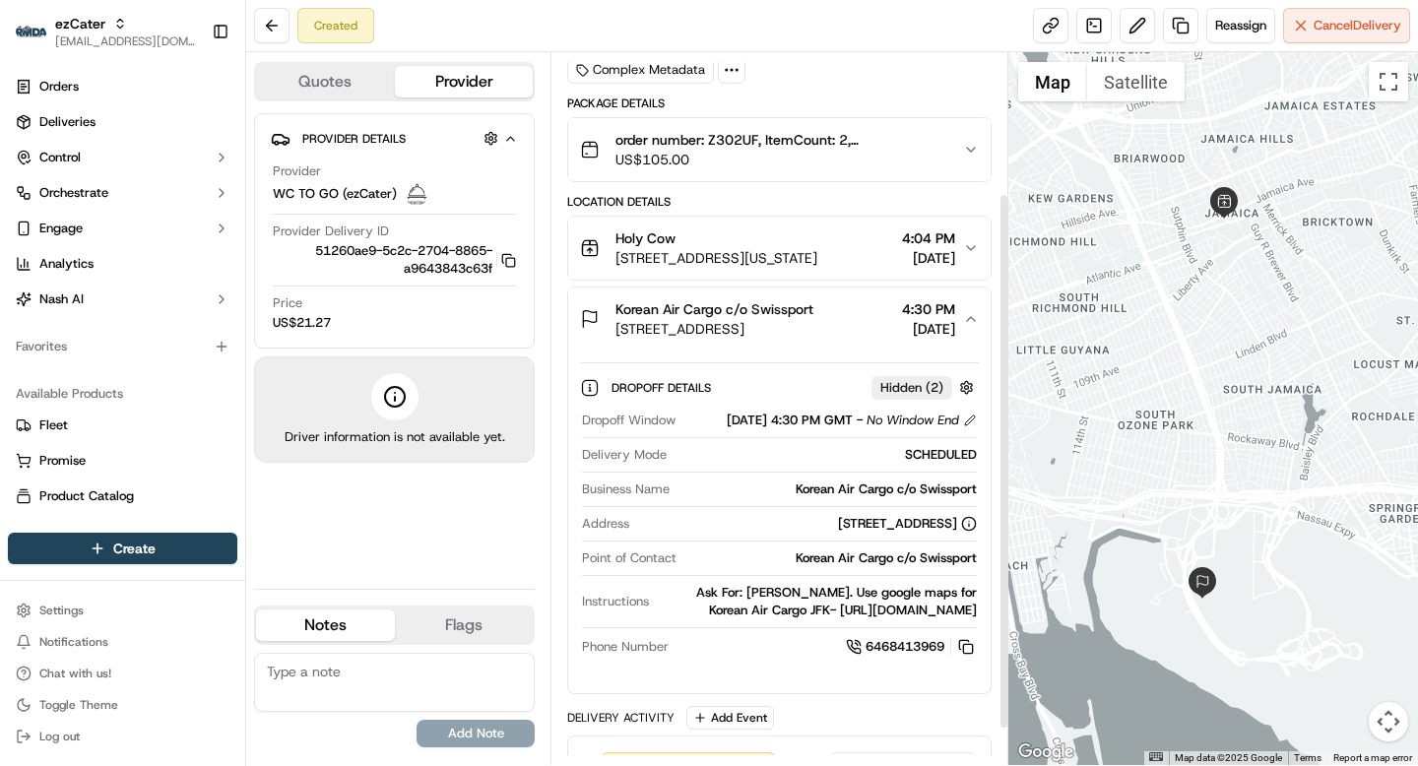
scroll to position [186, 0]
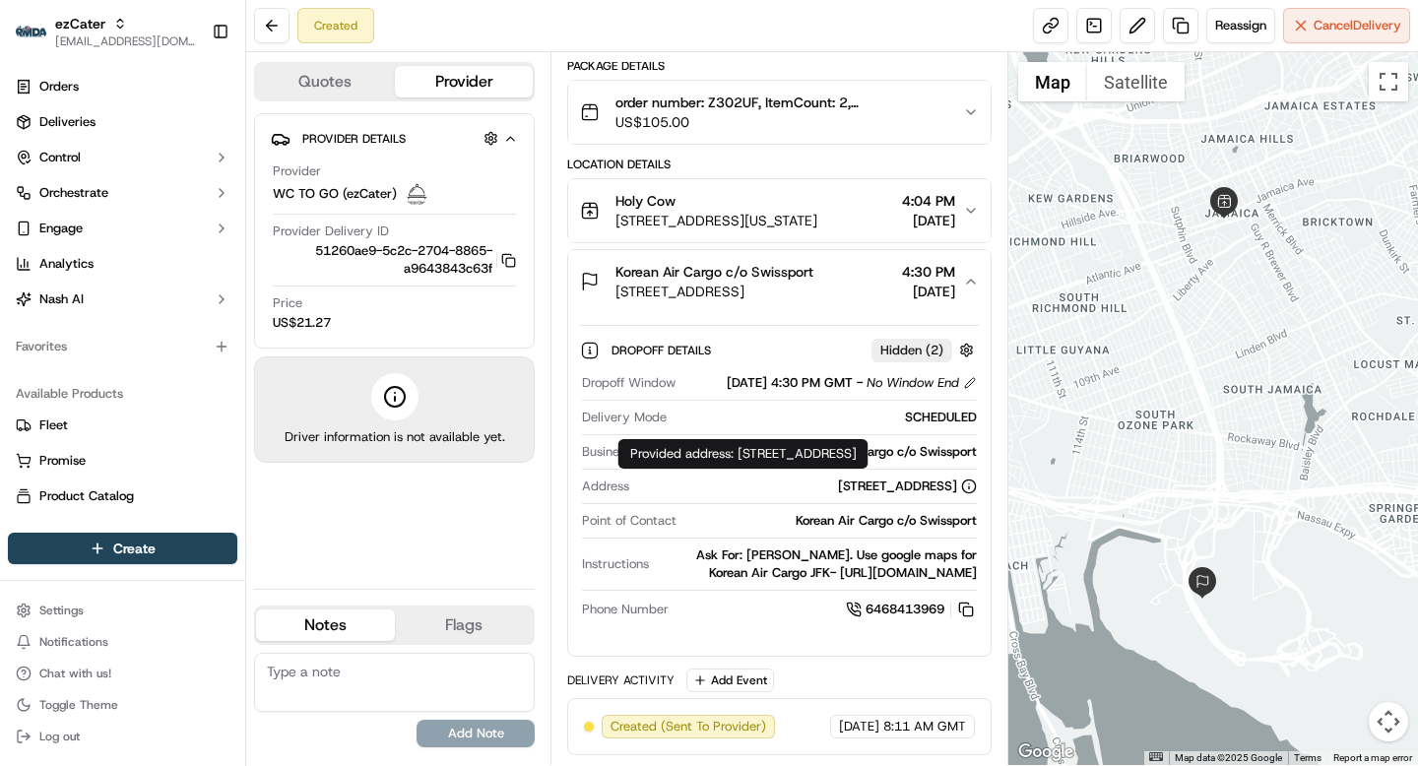
drag, startPoint x: 741, startPoint y: 455, endPoint x: 759, endPoint y: 466, distance: 21.6
click at [759, 466] on div "Provided address: 9 N Service Rd, suite 275 floor 2, Queens, NY, 11430 Provided…" at bounding box center [743, 454] width 250 height 30
copy div "9 N Service Rd, suite 275 floor 2, Queens, NY, 11430"
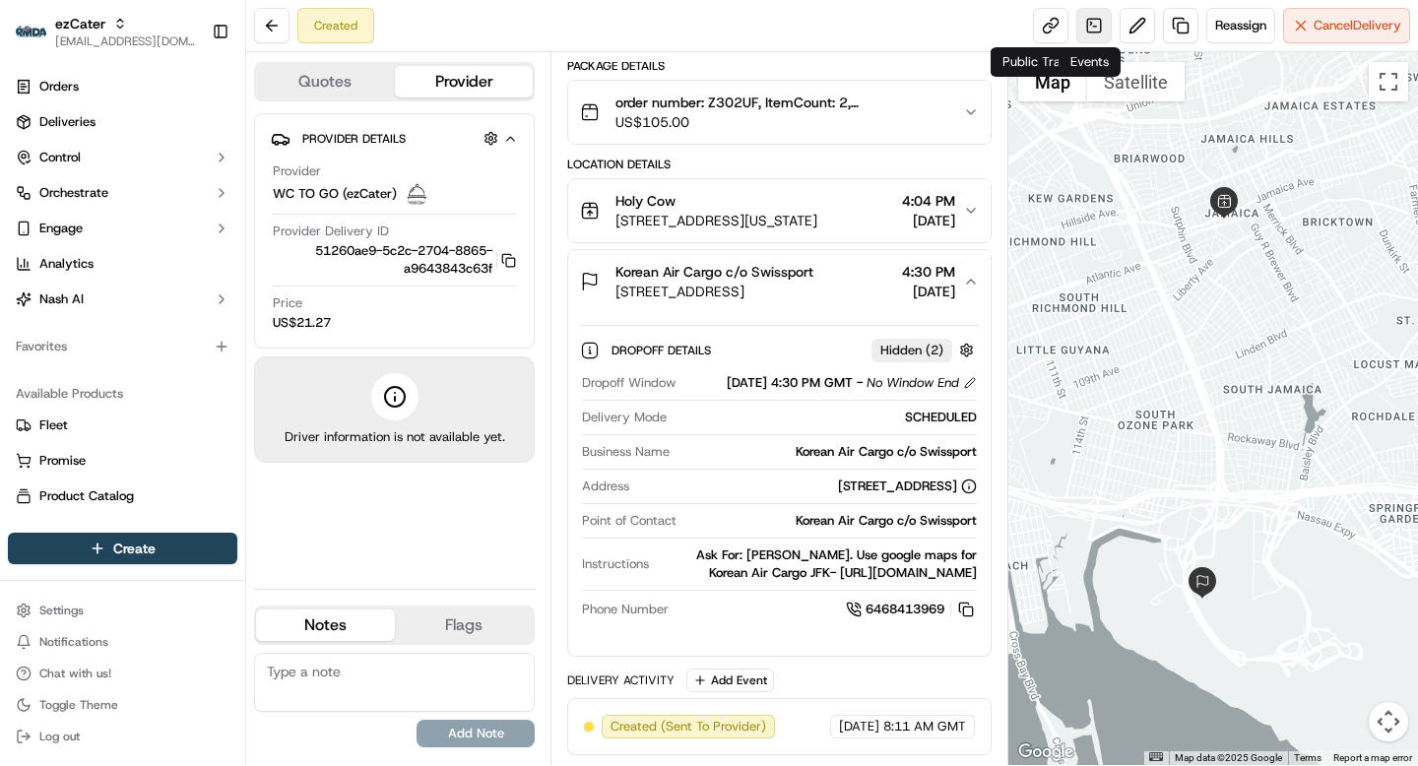
click at [1086, 31] on link at bounding box center [1093, 25] width 35 height 35
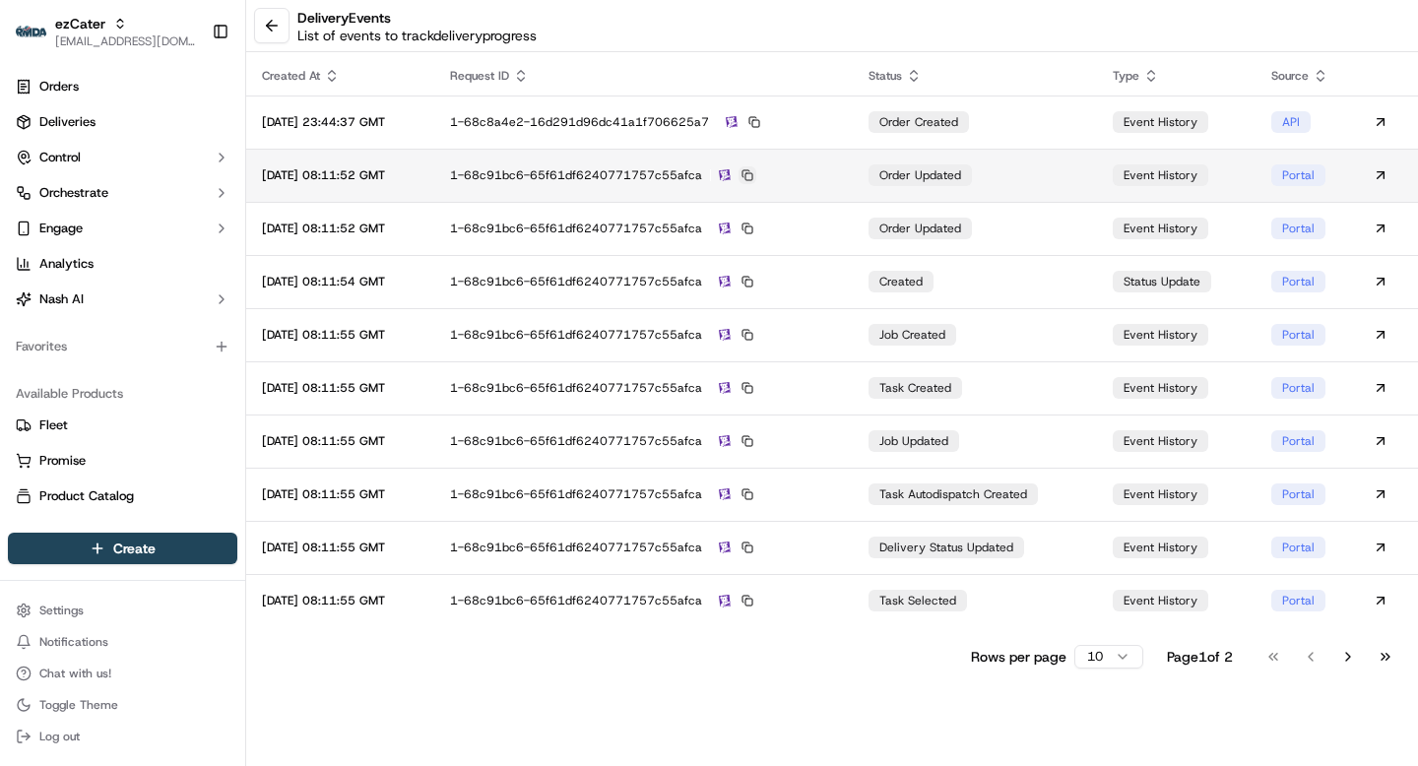
click at [756, 168] on button at bounding box center [748, 175] width 18 height 18
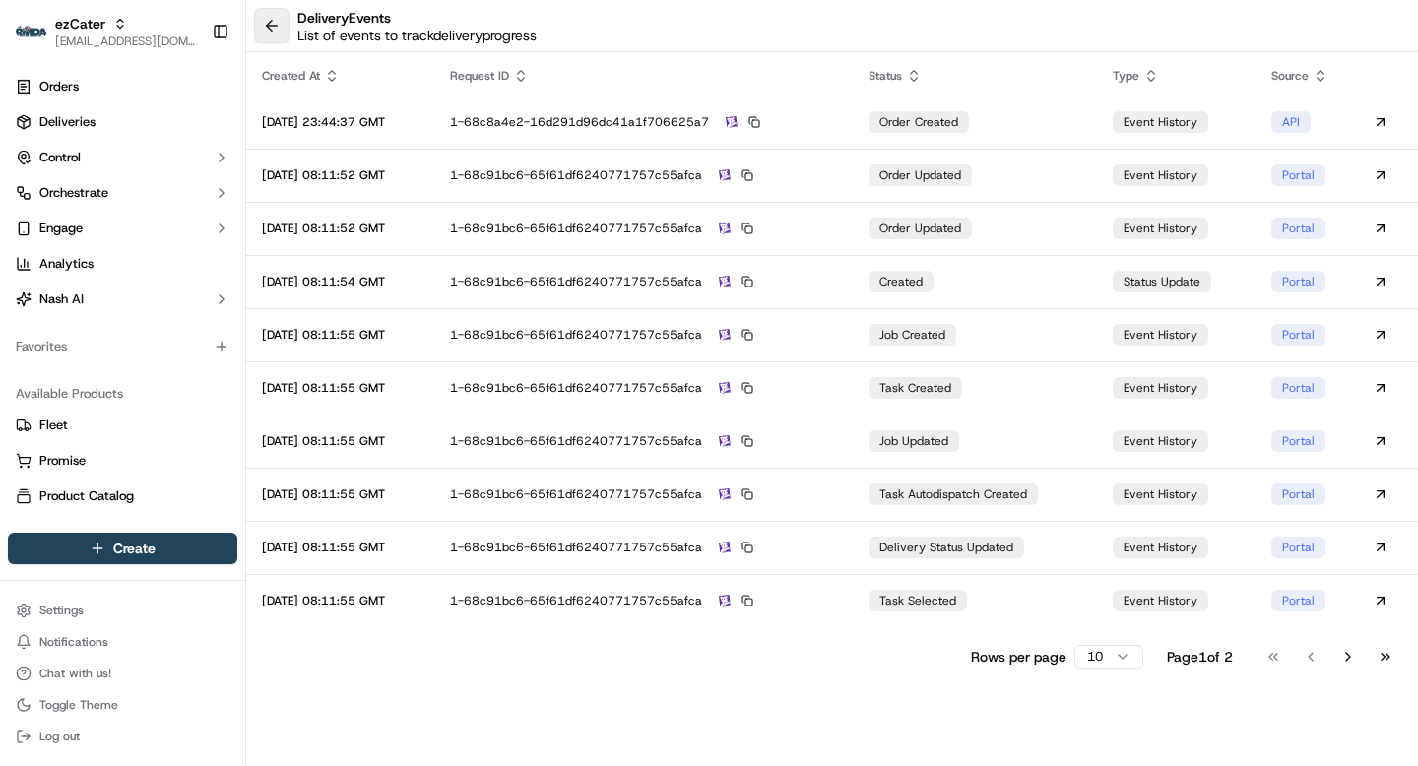
click at [272, 22] on button at bounding box center [271, 25] width 35 height 35
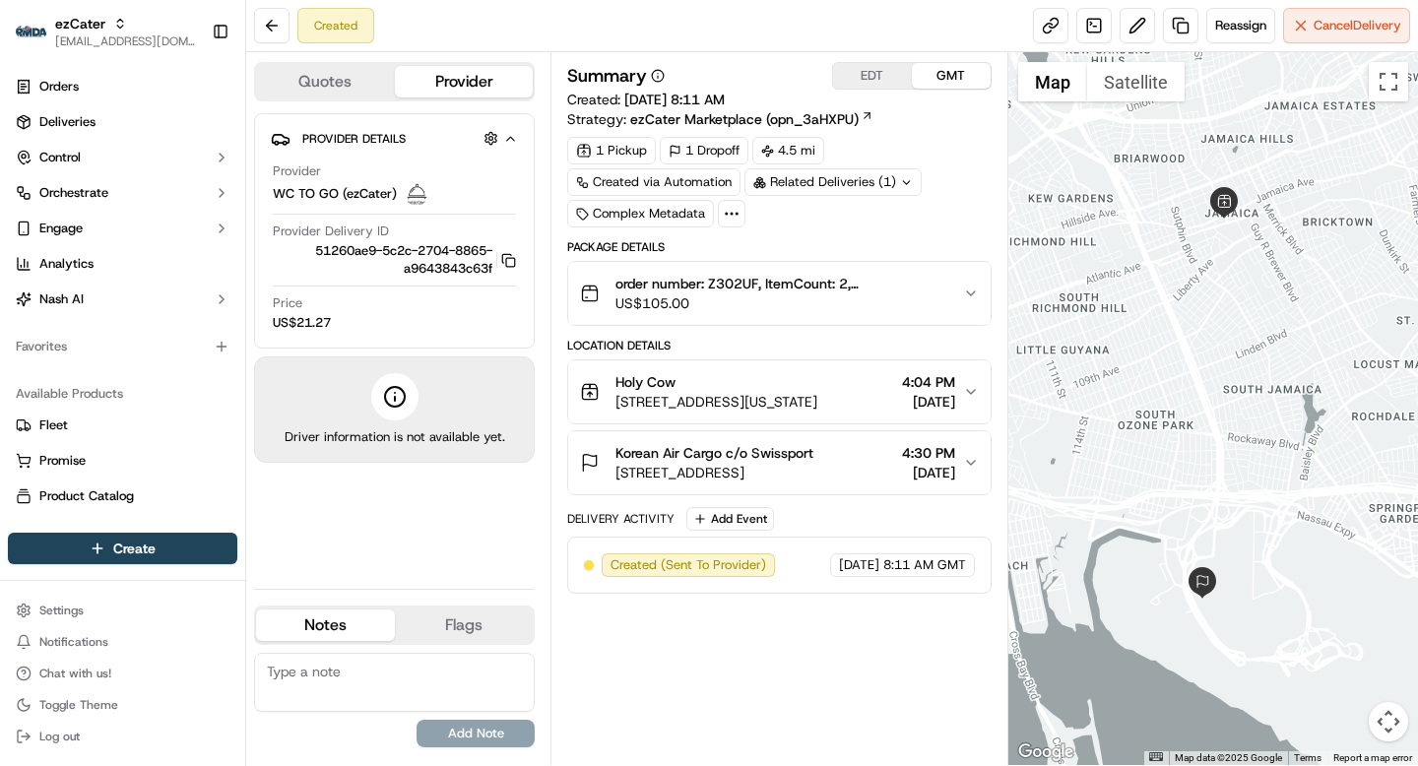
click at [947, 384] on span "4:04 PM" at bounding box center [928, 382] width 53 height 20
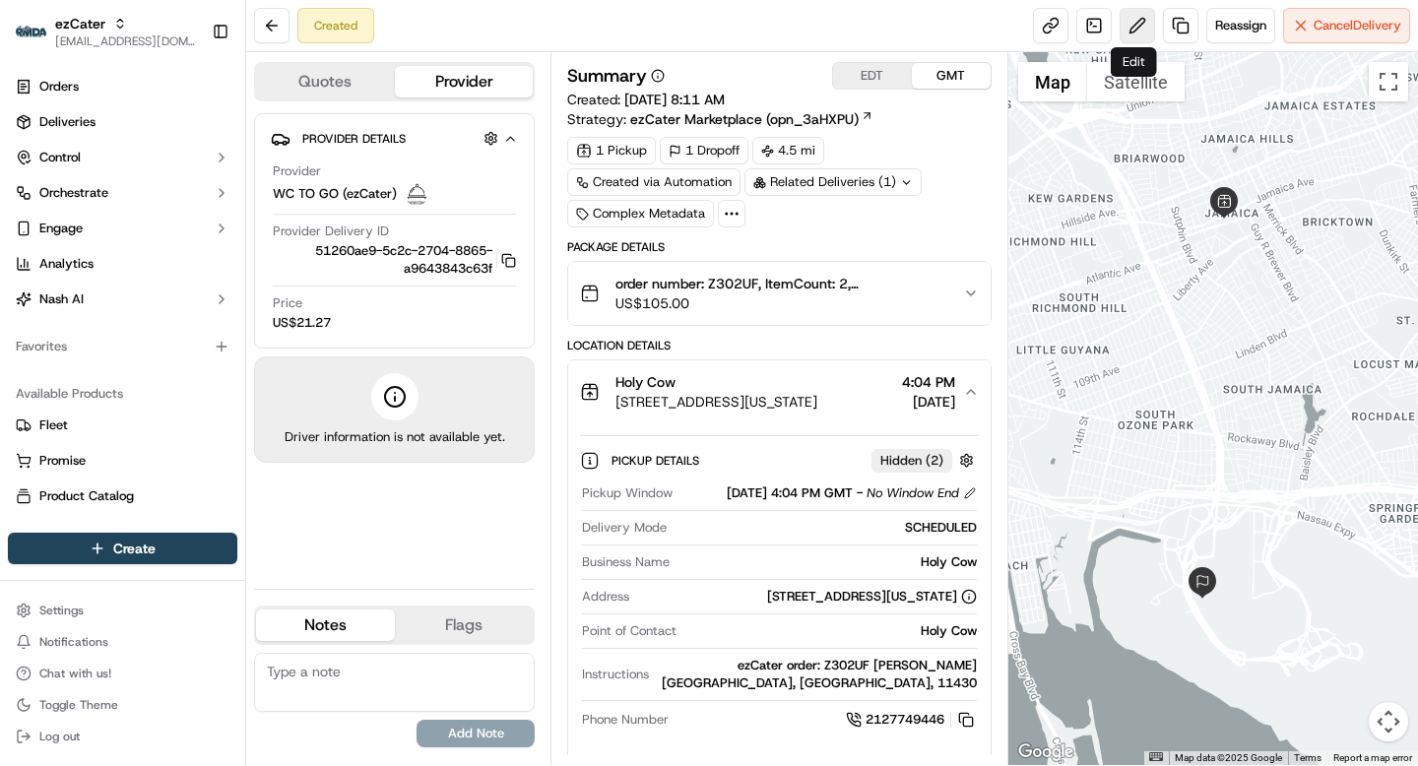
click at [1128, 22] on button at bounding box center [1137, 25] width 35 height 35
click at [907, 182] on icon at bounding box center [907, 181] width 7 height 3
click at [880, 226] on span "ord_cnyN2CLaNVRo46zkVgQ6LR" at bounding box center [850, 227] width 197 height 18
drag, startPoint x: 654, startPoint y: 596, endPoint x: 961, endPoint y: 619, distance: 308.2
click at [961, 606] on div "7 Jamaica Center Plz, New York, NY 11432-3830, United States" at bounding box center [872, 597] width 210 height 18
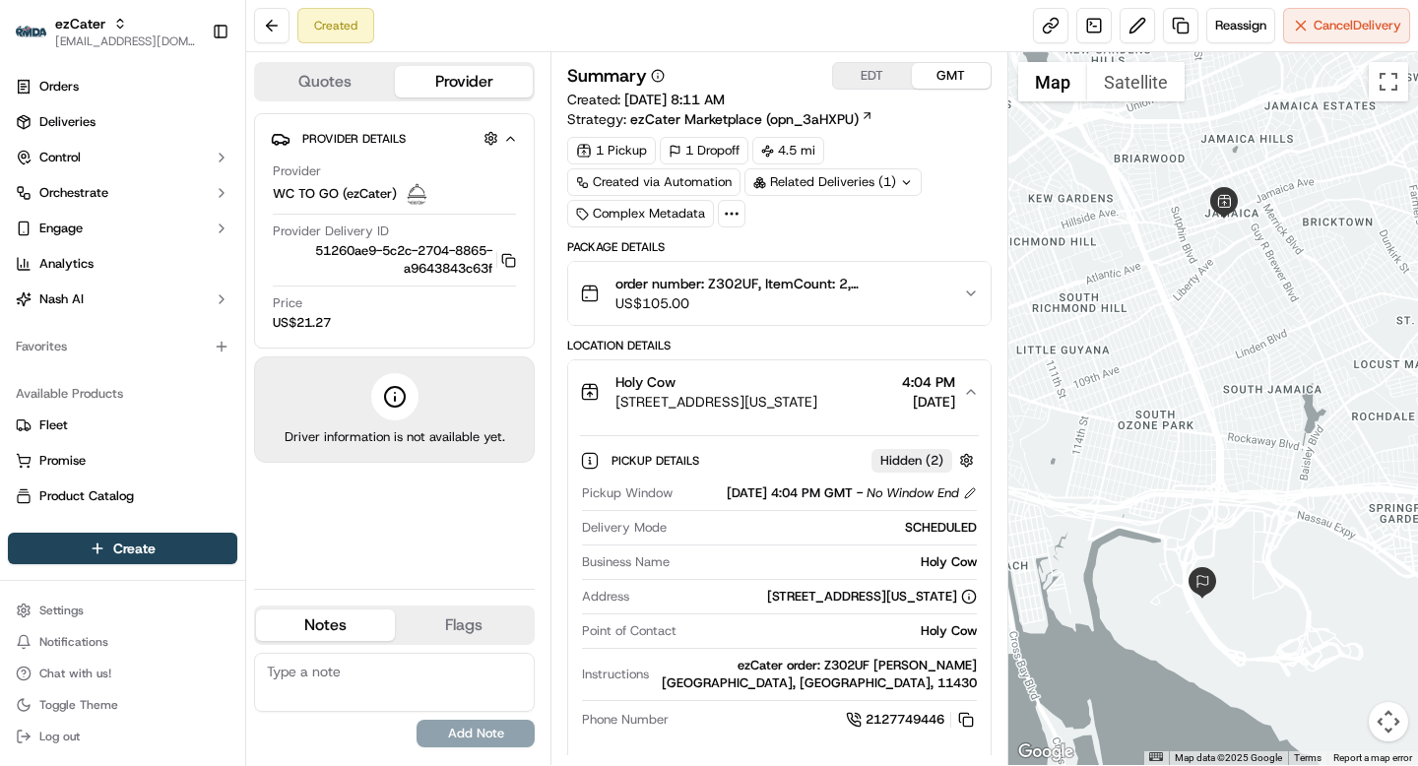
copy div "7 Jamaica Center Plz, New York, NY 11432-3830, United States"
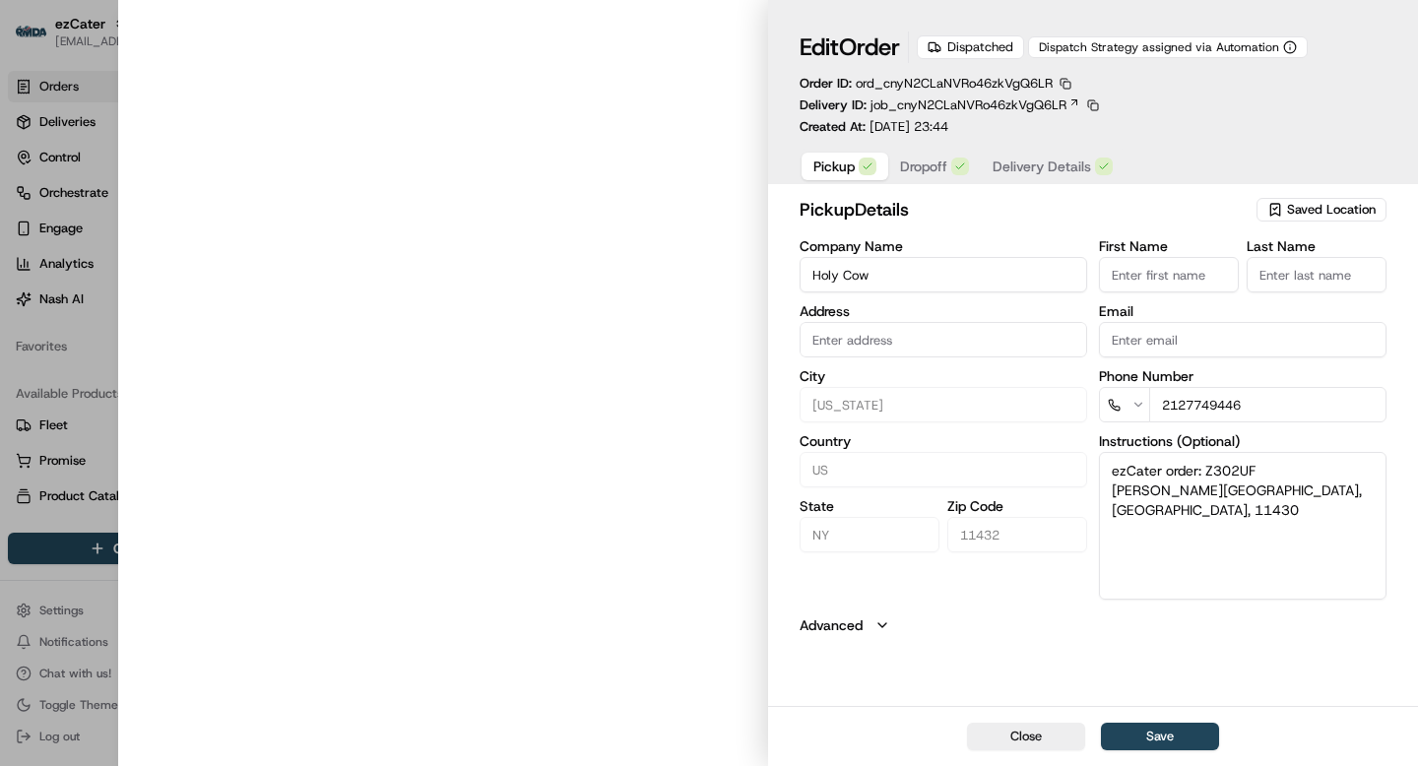
type input "[GEOGRAPHIC_DATA], [GEOGRAPHIC_DATA]"
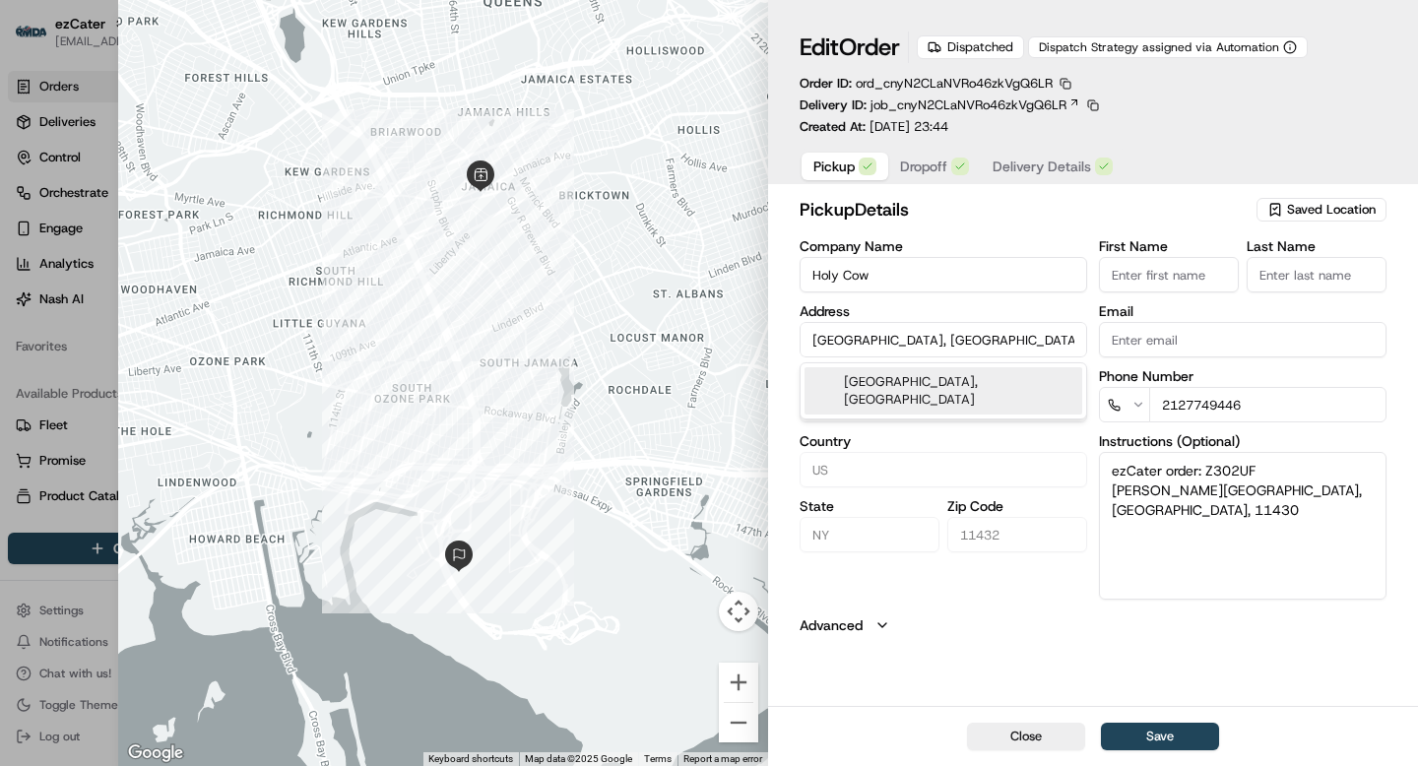
click at [919, 341] on input "[GEOGRAPHIC_DATA], [GEOGRAPHIC_DATA]" at bounding box center [944, 339] width 288 height 35
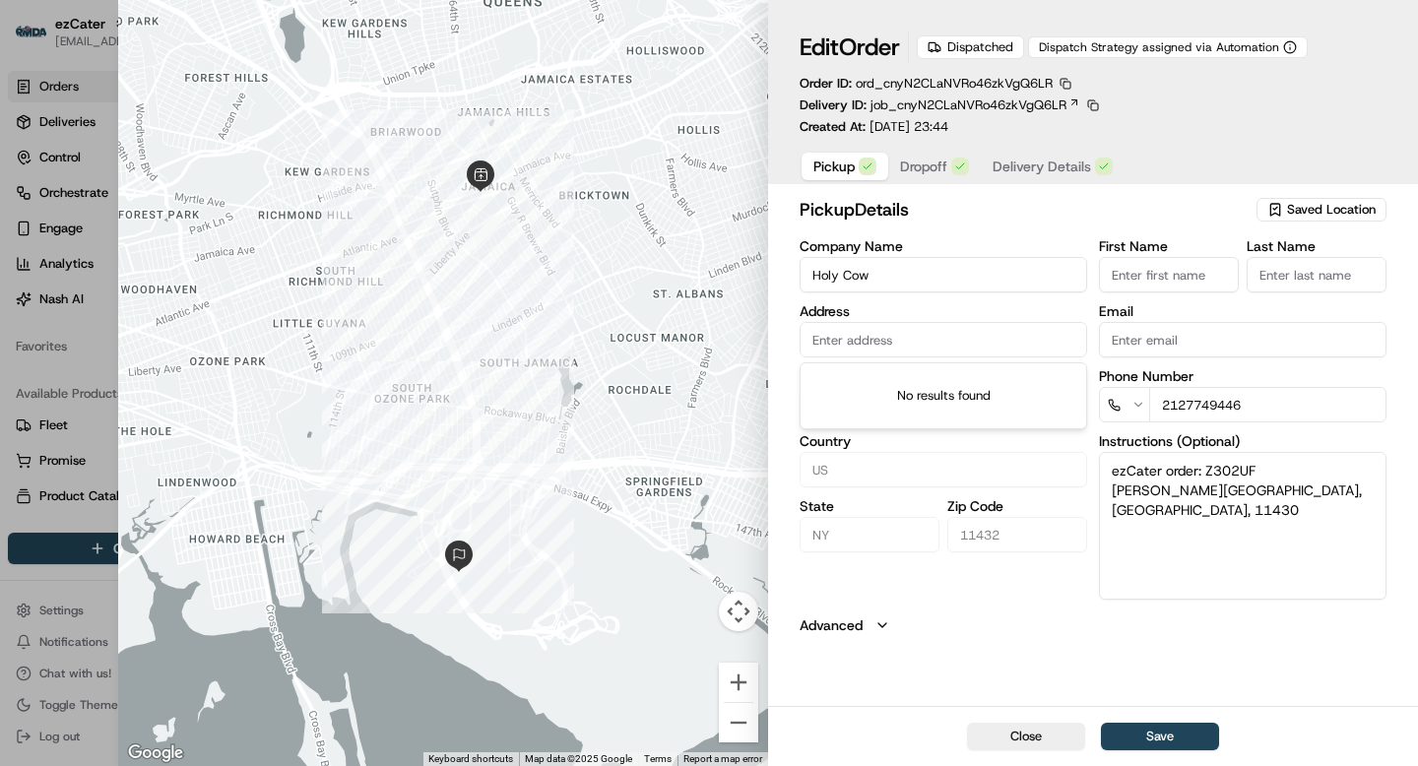
paste input "[GEOGRAPHIC_DATA][STREET_ADDRESS]"
type input "[GEOGRAPHIC_DATA][STREET_ADDRESS]"
click at [1029, 735] on button "Close" at bounding box center [1026, 737] width 118 height 28
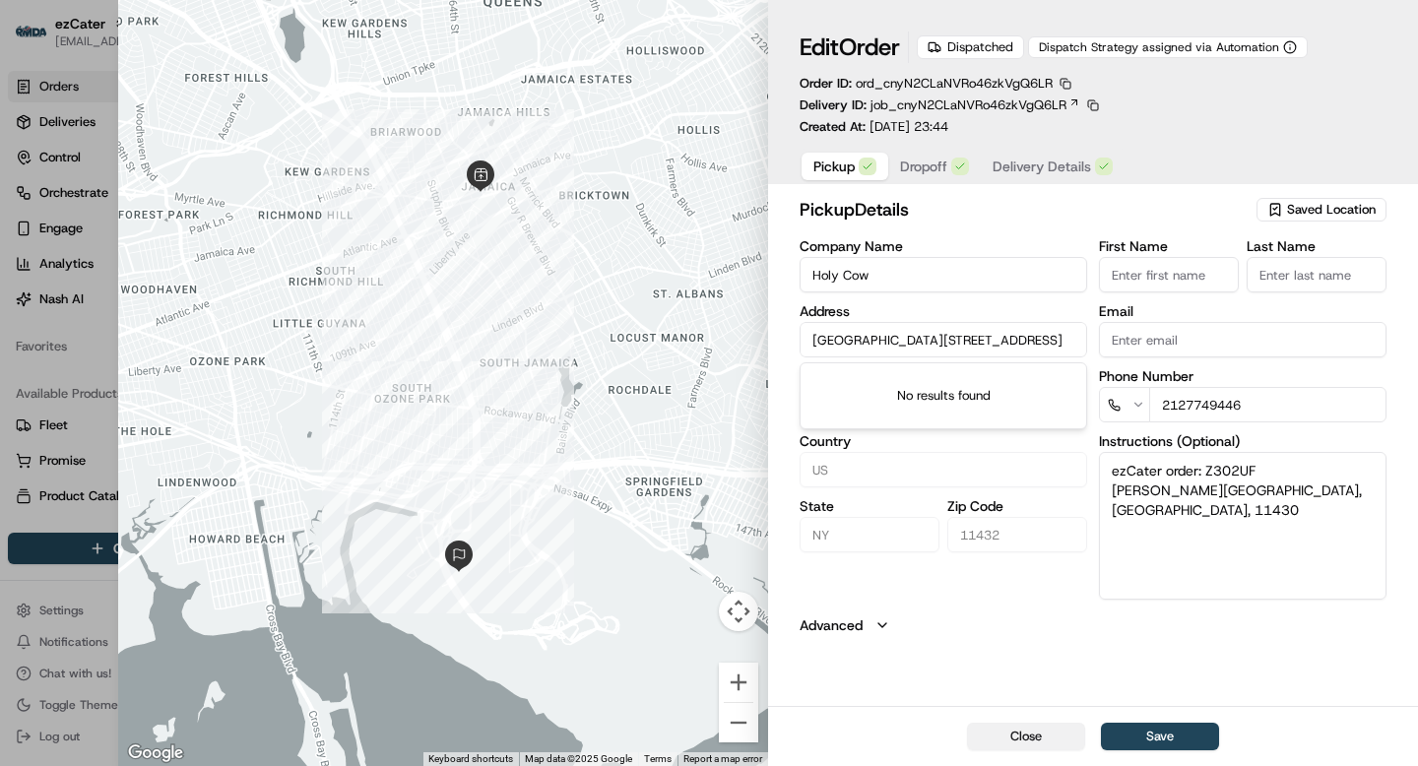
type input "+1"
